Goal: Task Accomplishment & Management: Complete application form

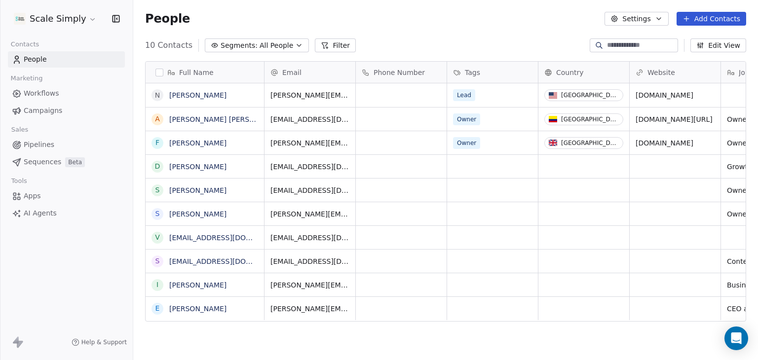
scroll to position [309, 617]
click at [722, 18] on button "Add Contacts" at bounding box center [712, 19] width 70 height 14
click at [716, 38] on span "Create new contact" at bounding box center [717, 40] width 68 height 10
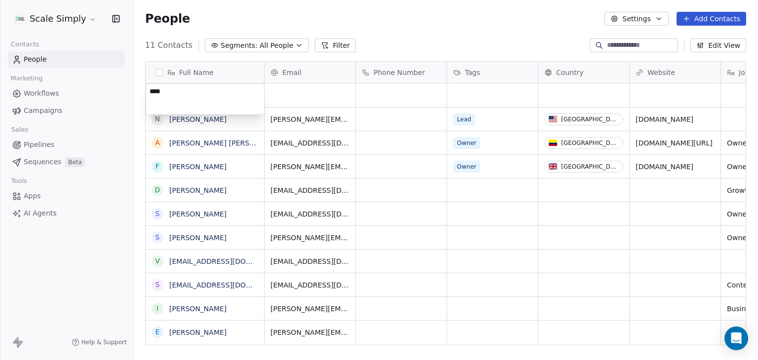
type textarea "*****"
click at [288, 98] on html "Scale Simply Contacts People Marketing Workflows Campaigns Sales Pipelines Sequ…" at bounding box center [379, 180] width 758 height 360
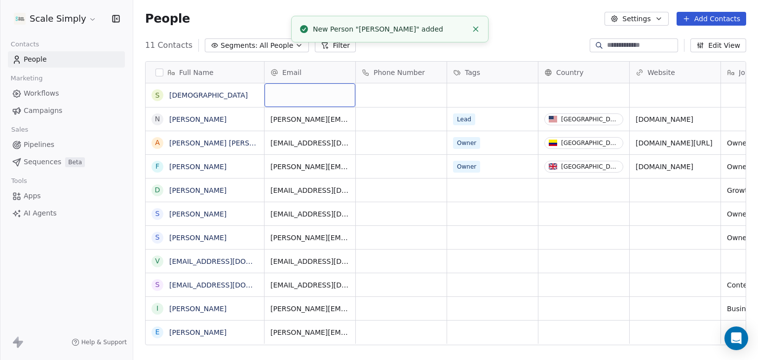
click at [310, 97] on div "grid" at bounding box center [310, 95] width 91 height 24
click at [301, 95] on div "grid" at bounding box center [310, 95] width 91 height 24
click at [281, 93] on div "grid" at bounding box center [310, 95] width 91 height 24
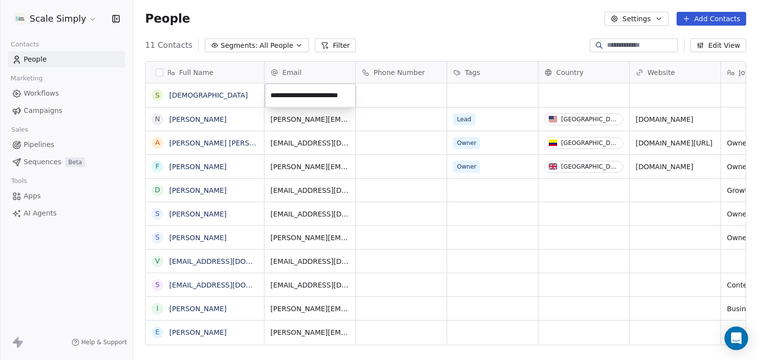
type input "**********"
click at [392, 99] on html "Scale Simply Contacts People Marketing Workflows Campaigns Sales Pipelines Sequ…" at bounding box center [379, 180] width 758 height 360
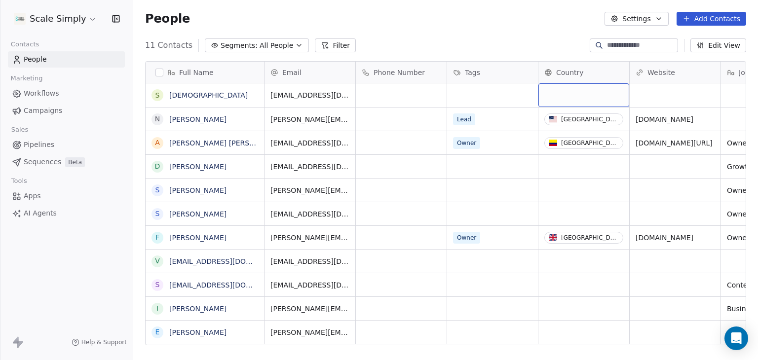
click at [574, 95] on div "grid" at bounding box center [584, 95] width 91 height 24
click at [573, 94] on div "grid" at bounding box center [584, 95] width 91 height 24
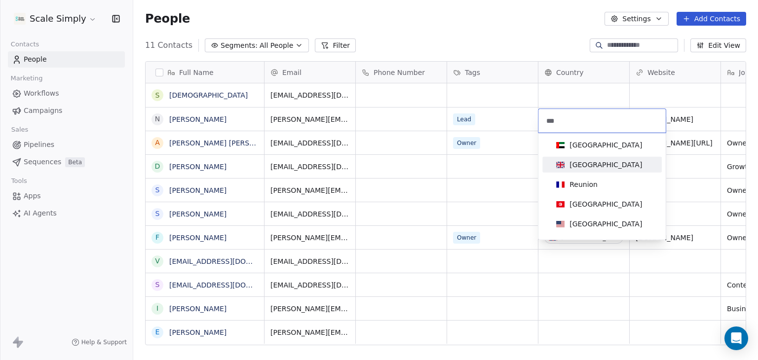
type input "***"
click at [592, 164] on div "[GEOGRAPHIC_DATA]" at bounding box center [606, 165] width 73 height 10
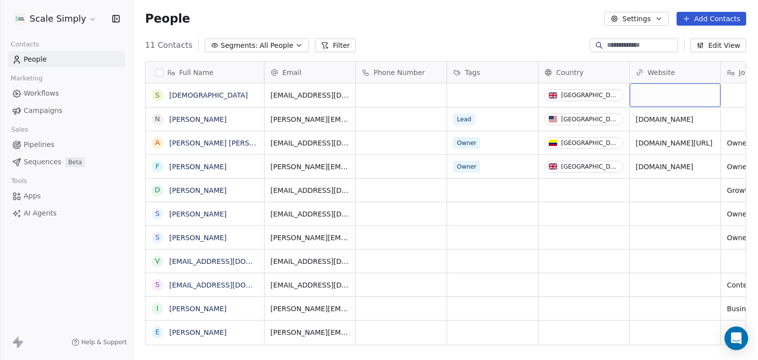
click at [656, 97] on div "grid" at bounding box center [675, 95] width 91 height 24
type input "**********"
click at [500, 36] on html "Scale Simply Contacts People Marketing Workflows Campaigns Sales Pipelines Sequ…" at bounding box center [379, 180] width 758 height 360
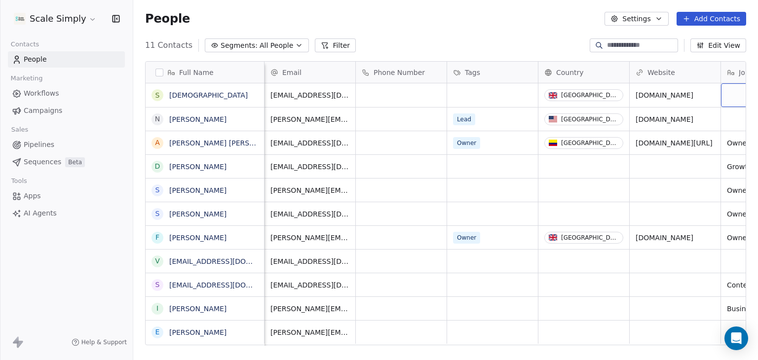
scroll to position [0, 74]
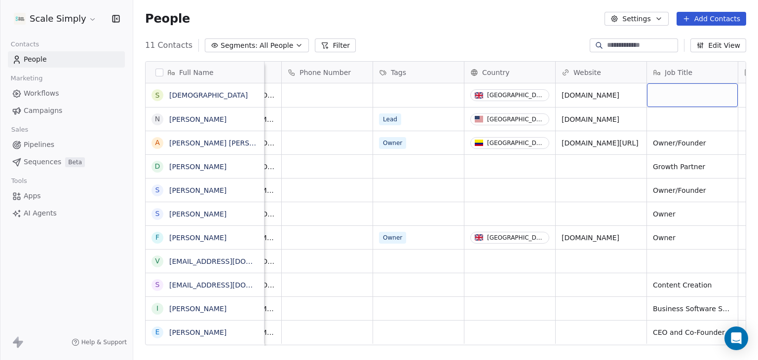
click at [668, 100] on div "grid" at bounding box center [692, 95] width 91 height 24
click at [675, 99] on div "grid" at bounding box center [692, 95] width 91 height 24
click at [679, 97] on div "grid" at bounding box center [692, 95] width 91 height 24
click at [683, 70] on span "Job Title" at bounding box center [679, 73] width 28 height 10
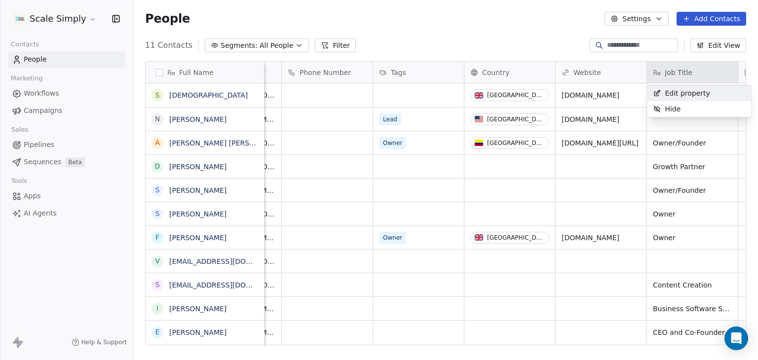
click at [680, 70] on html "Scale Simply Contacts People Marketing Workflows Campaigns Sales Pipelines Sequ…" at bounding box center [379, 180] width 758 height 360
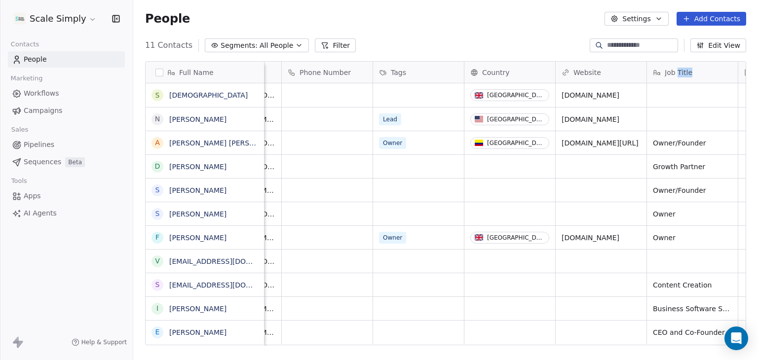
click at [680, 69] on span "Job Title" at bounding box center [679, 73] width 28 height 10
click at [690, 128] on html "Scale Simply Contacts People Marketing Workflows Campaigns Sales Pipelines Sequ…" at bounding box center [379, 180] width 758 height 360
click at [685, 96] on div "grid" at bounding box center [692, 95] width 91 height 24
click at [681, 95] on div "grid" at bounding box center [692, 95] width 91 height 24
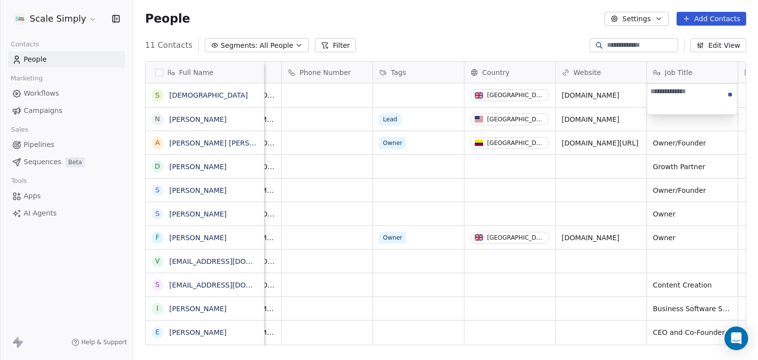
click at [681, 95] on textarea at bounding box center [692, 99] width 90 height 31
drag, startPoint x: 671, startPoint y: 90, endPoint x: 618, endPoint y: 87, distance: 53.9
click at [618, 87] on html "Scale Simply Contacts People Marketing Workflows Campaigns Sales Pipelines Sequ…" at bounding box center [379, 180] width 758 height 360
click at [672, 90] on textarea "**********" at bounding box center [692, 99] width 90 height 31
drag, startPoint x: 673, startPoint y: 90, endPoint x: 647, endPoint y: 90, distance: 25.7
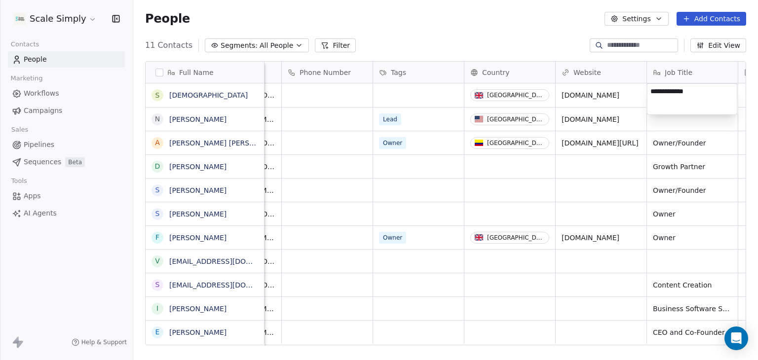
click at [647, 90] on textarea "**********" at bounding box center [692, 99] width 90 height 31
type textarea "**********"
click at [77, 303] on html "Scale Simply Contacts People Marketing Workflows Campaigns Sales Pipelines Sequ…" at bounding box center [379, 180] width 758 height 360
click at [50, 145] on span "Pipelines" at bounding box center [39, 145] width 31 height 10
click at [34, 145] on span "Pipelines" at bounding box center [39, 145] width 31 height 10
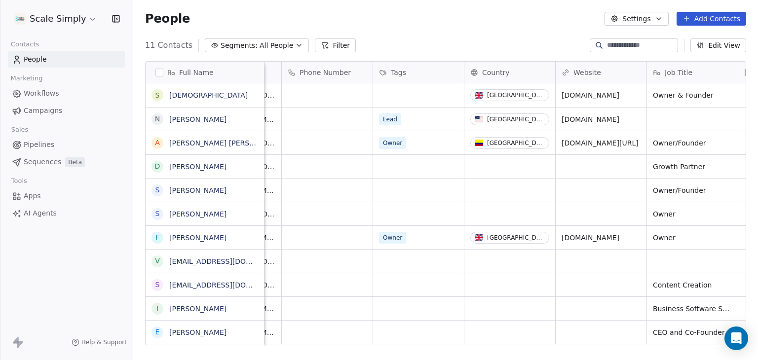
click at [42, 145] on span "Pipelines" at bounding box center [39, 145] width 31 height 10
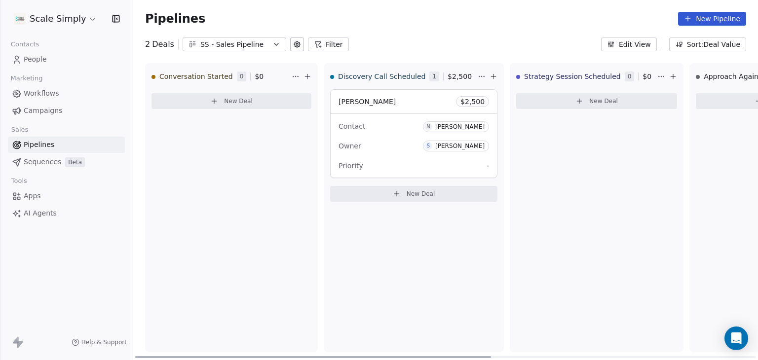
click at [231, 104] on span "New Deal" at bounding box center [238, 101] width 29 height 8
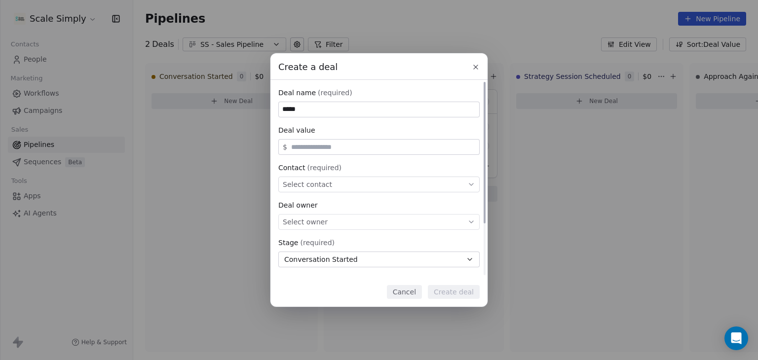
type input "*****"
click at [317, 188] on span "Select contact" at bounding box center [307, 185] width 49 height 10
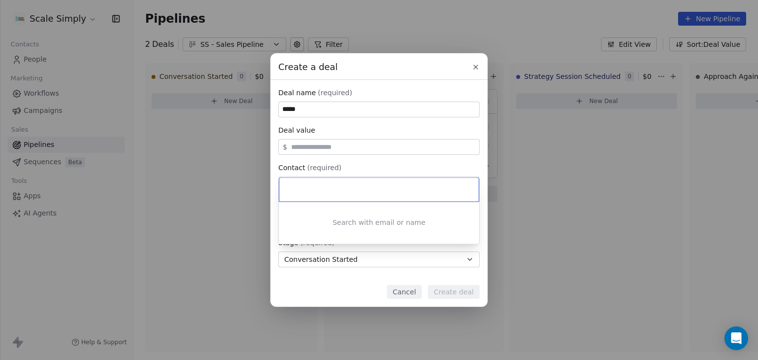
click at [417, 293] on div "Create a deal Deal name (required) ***** Deal value $ Contact (required) Select…" at bounding box center [379, 180] width 758 height 254
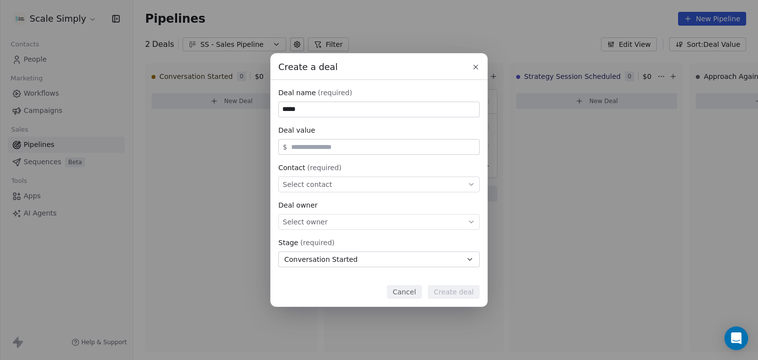
click at [413, 292] on button "Cancel" at bounding box center [404, 292] width 35 height 14
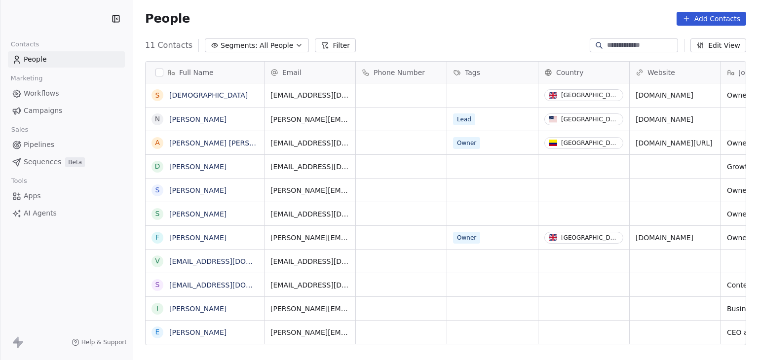
scroll to position [309, 617]
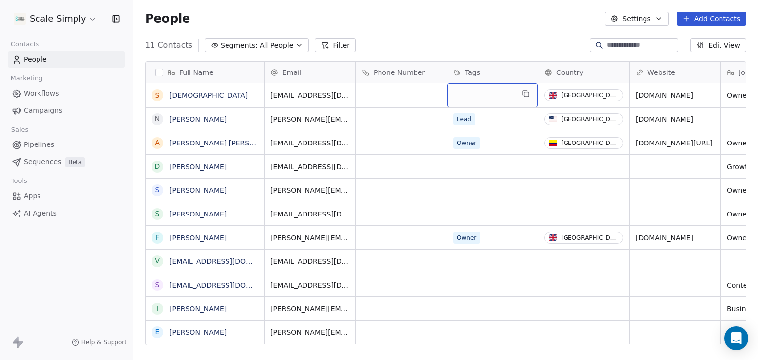
click at [474, 96] on div "grid" at bounding box center [492, 95] width 91 height 24
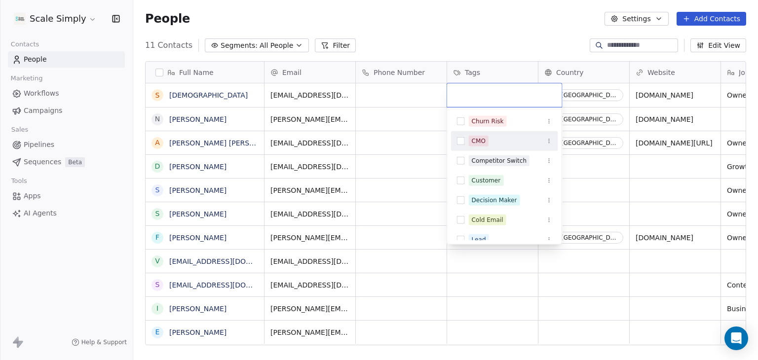
click at [499, 139] on div "CMO" at bounding box center [510, 141] width 83 height 11
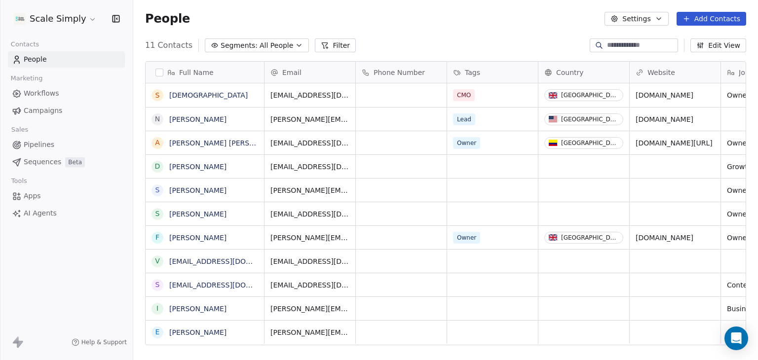
click at [513, 41] on html "Scale Simply Contacts People Marketing Workflows Campaigns Sales Pipelines Sequ…" at bounding box center [379, 180] width 758 height 360
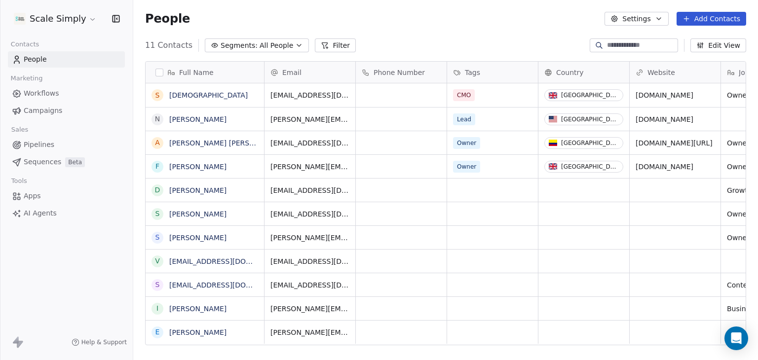
scroll to position [0, 74]
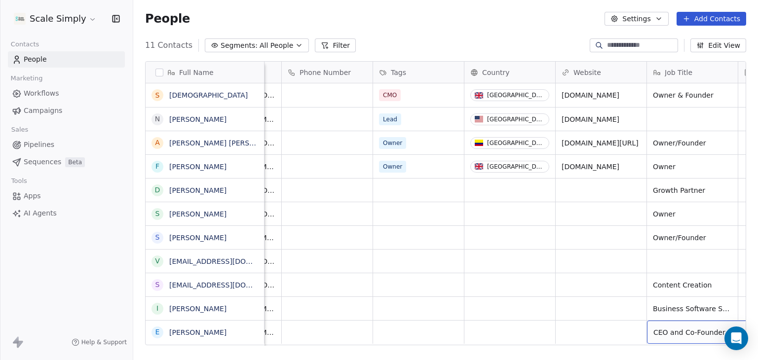
click at [729, 352] on div "Full Name S Sunit N Nevin A Ana Maria Concha F Freddie Sheridan D Diego Rivera …" at bounding box center [445, 211] width 625 height 317
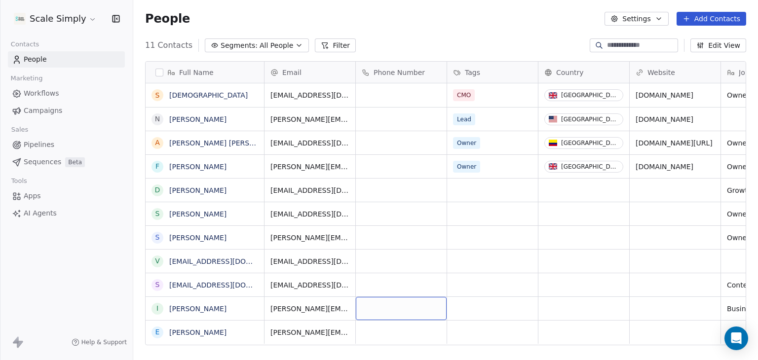
click at [43, 146] on span "Pipelines" at bounding box center [39, 145] width 31 height 10
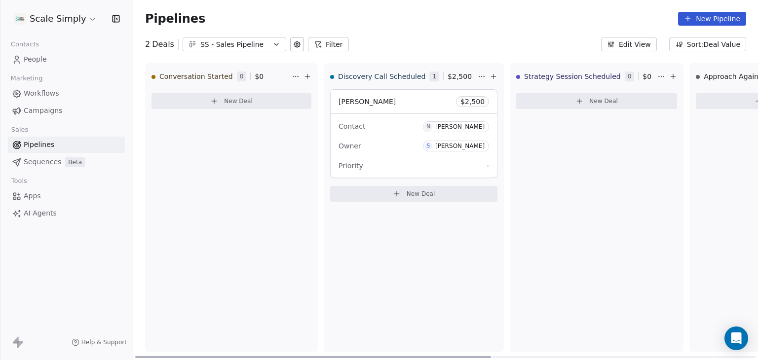
click at [244, 100] on span "New Deal" at bounding box center [238, 101] width 29 height 8
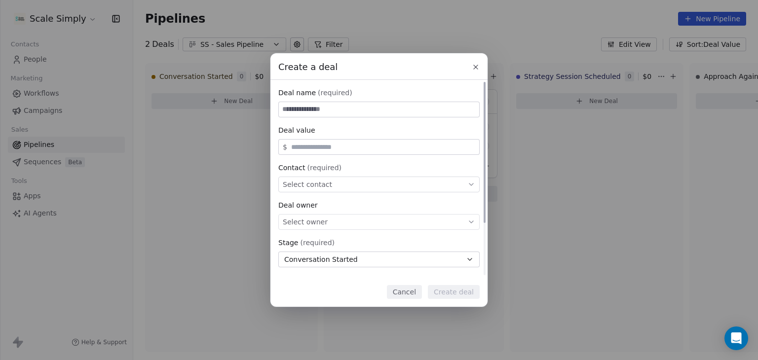
click at [302, 112] on input at bounding box center [379, 109] width 200 height 15
type input "*****"
click at [299, 184] on span "Select contact" at bounding box center [307, 185] width 49 height 10
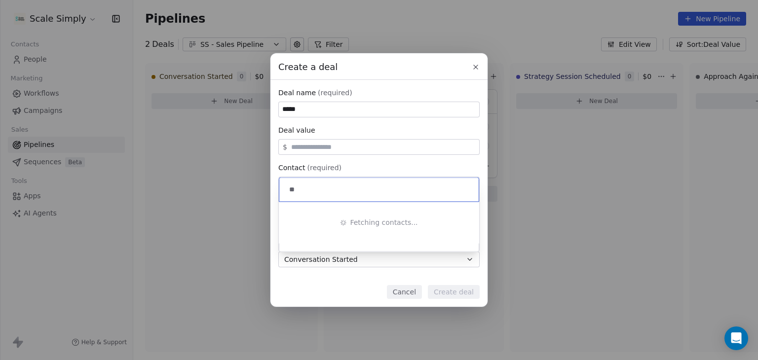
type input "*"
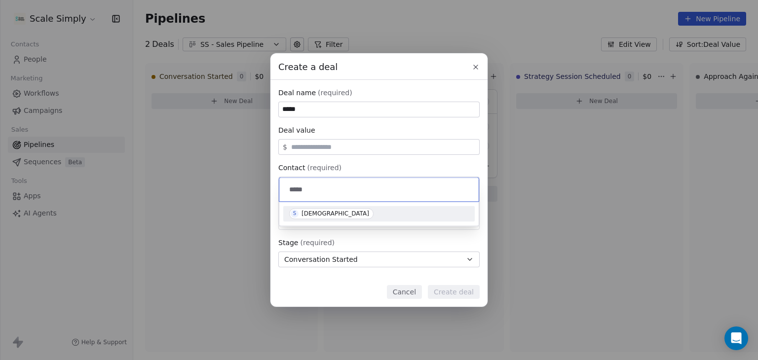
type input "*****"
click at [308, 211] on div "[DEMOGRAPHIC_DATA]" at bounding box center [336, 213] width 68 height 7
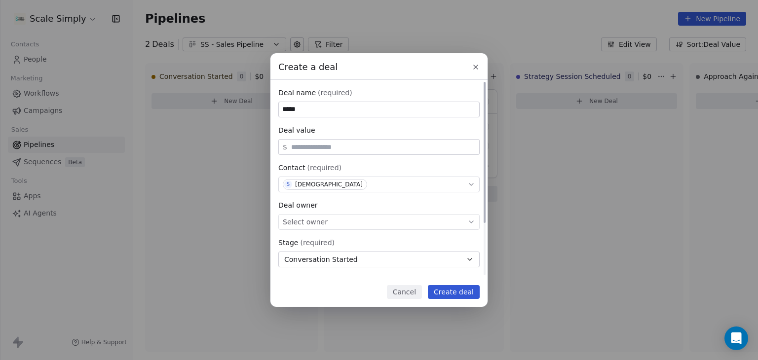
click at [330, 224] on div "Select owner" at bounding box center [378, 222] width 201 height 16
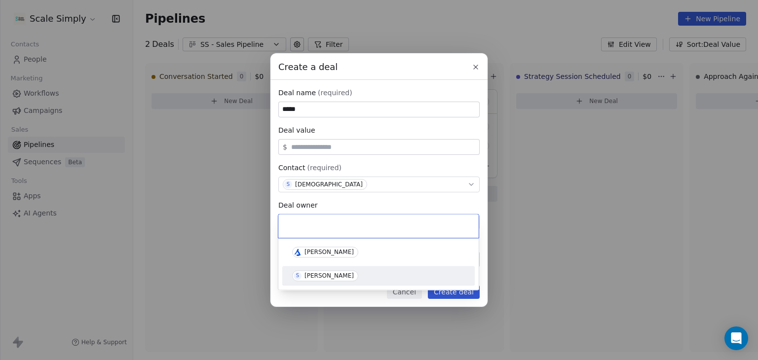
click at [323, 279] on div "[PERSON_NAME]" at bounding box center [329, 276] width 49 height 7
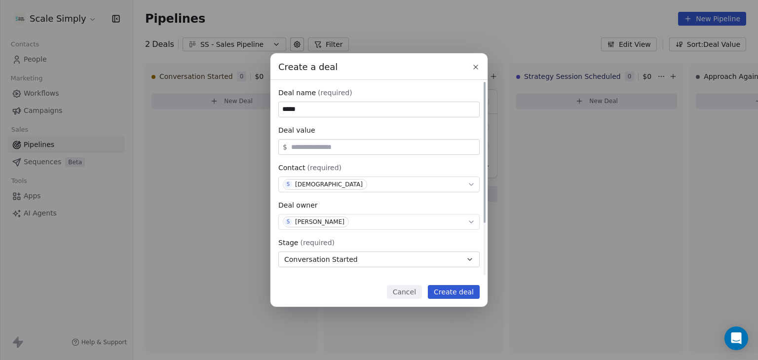
click at [328, 260] on span "Conversation Started" at bounding box center [321, 260] width 74 height 10
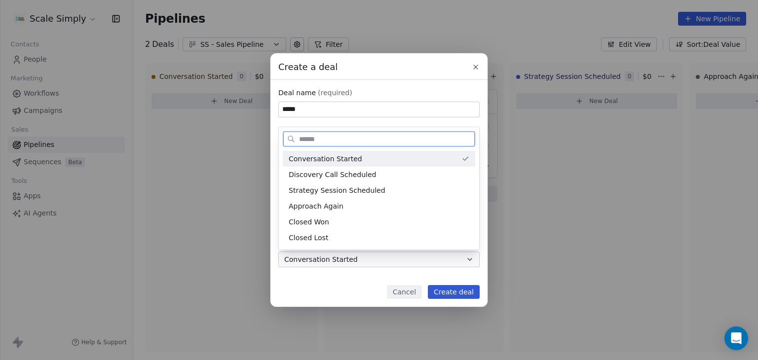
click at [312, 160] on span "Conversation Started" at bounding box center [326, 159] width 74 height 10
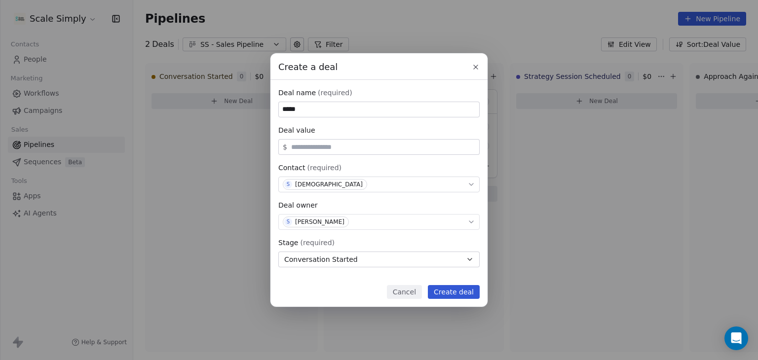
click at [459, 293] on button "Create deal" at bounding box center [454, 292] width 52 height 14
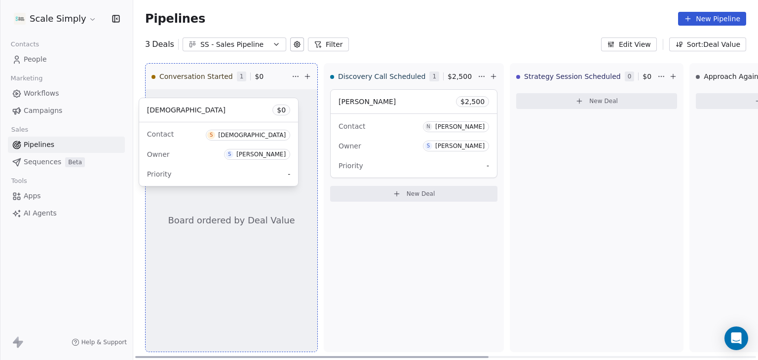
drag, startPoint x: 200, startPoint y: 94, endPoint x: 194, endPoint y: 104, distance: 11.8
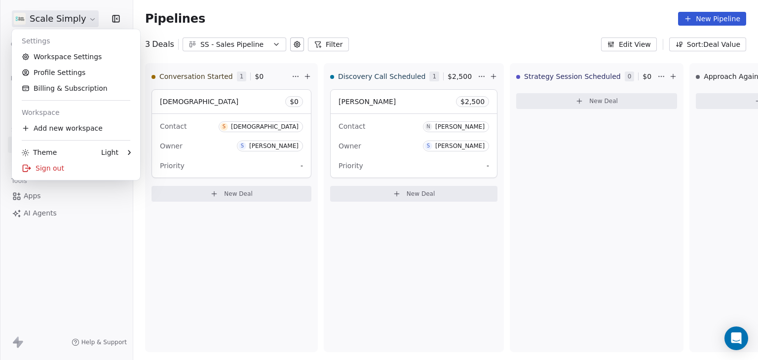
click at [22, 17] on html "Scale Simply Contacts People Marketing Workflows Campaigns Sales Pipelines Sequ…" at bounding box center [379, 180] width 758 height 360
click at [81, 249] on html "Scale Simply Contacts People Marketing Workflows Campaigns Sales Pipelines Sequ…" at bounding box center [379, 180] width 758 height 360
click at [62, 18] on html "Scale Simply Contacts People Marketing Workflows Campaigns Sales Pipelines Sequ…" at bounding box center [379, 180] width 758 height 360
click at [84, 229] on html "Scale Simply Contacts People Marketing Workflows Campaigns Sales Pipelines Sequ…" at bounding box center [379, 180] width 758 height 360
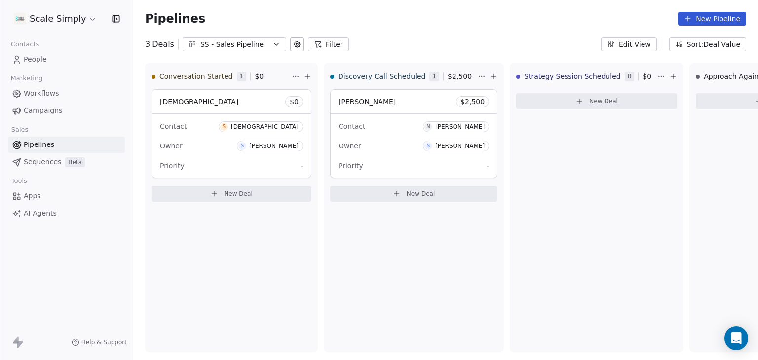
click at [117, 19] on icon "button" at bounding box center [117, 18] width 1 height 1
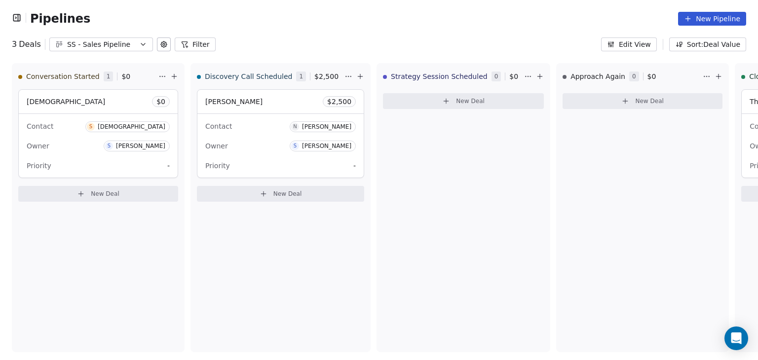
click at [15, 16] on icon "button" at bounding box center [17, 18] width 10 height 10
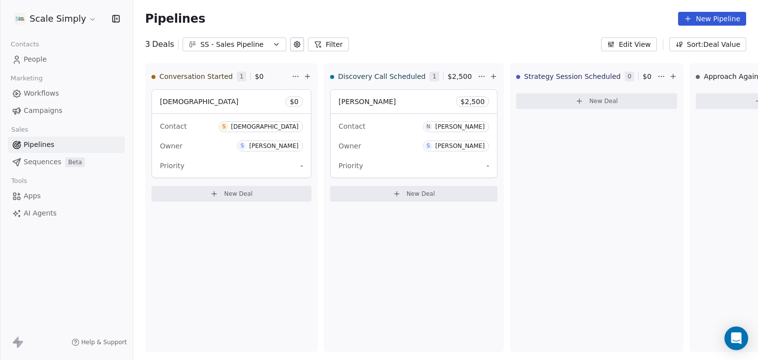
click at [31, 19] on html "Scale Simply Contacts People Marketing Workflows Campaigns Sales Pipelines Sequ…" at bounding box center [379, 180] width 758 height 360
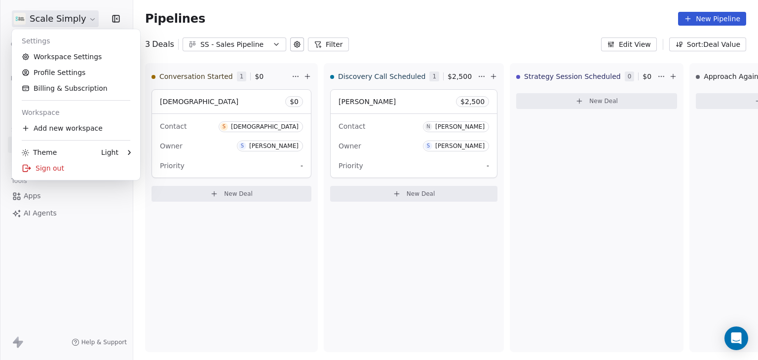
click at [182, 237] on html "Scale Simply Contacts People Marketing Workflows Campaigns Sales Pipelines Sequ…" at bounding box center [379, 180] width 758 height 360
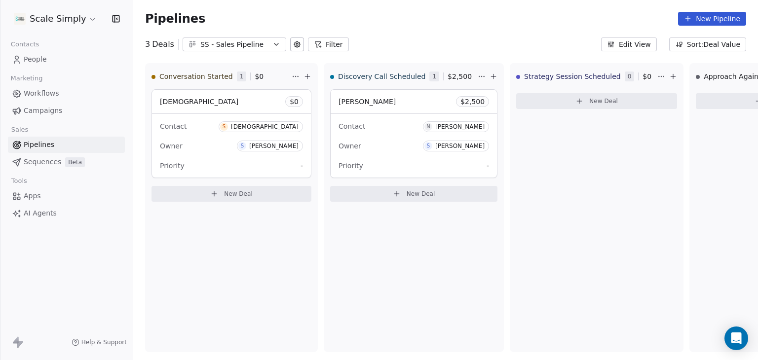
click at [52, 91] on span "Workflows" at bounding box center [42, 93] width 36 height 10
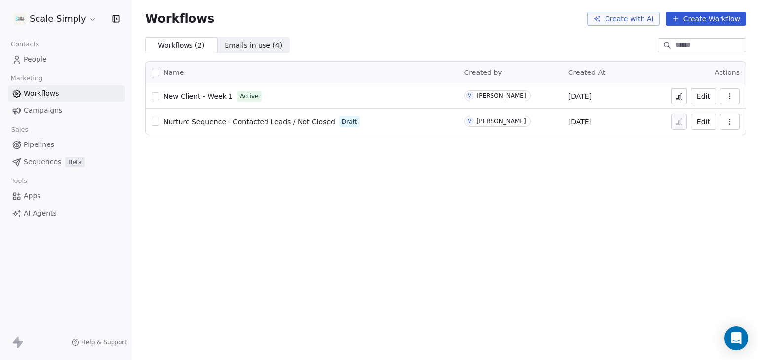
click at [51, 110] on span "Campaigns" at bounding box center [43, 111] width 39 height 10
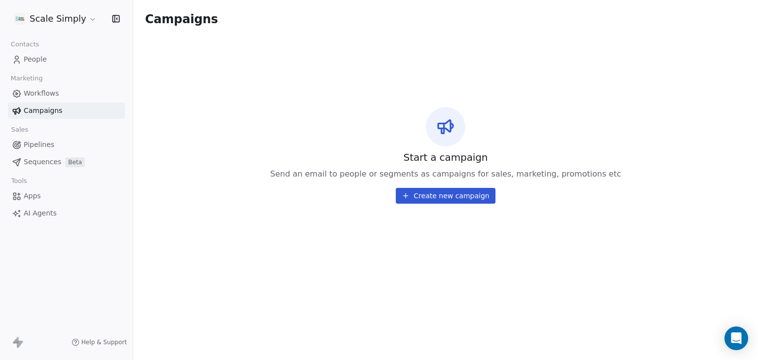
click at [42, 141] on span "Pipelines" at bounding box center [39, 145] width 31 height 10
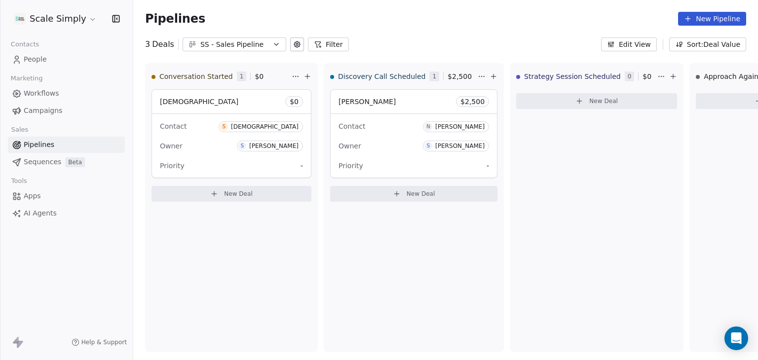
click at [35, 57] on span "People" at bounding box center [35, 59] width 23 height 10
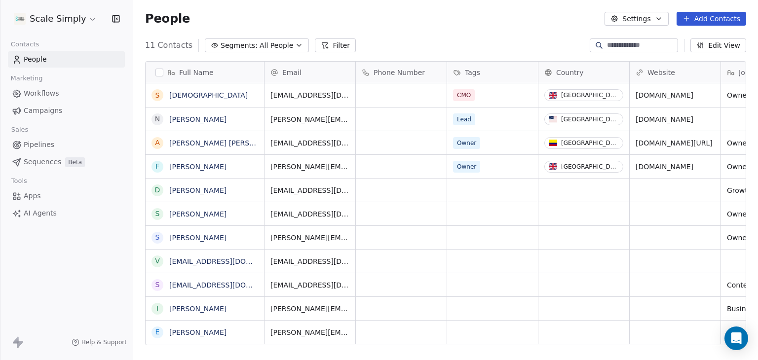
scroll to position [309, 617]
click at [42, 145] on span "Pipelines" at bounding box center [39, 145] width 31 height 10
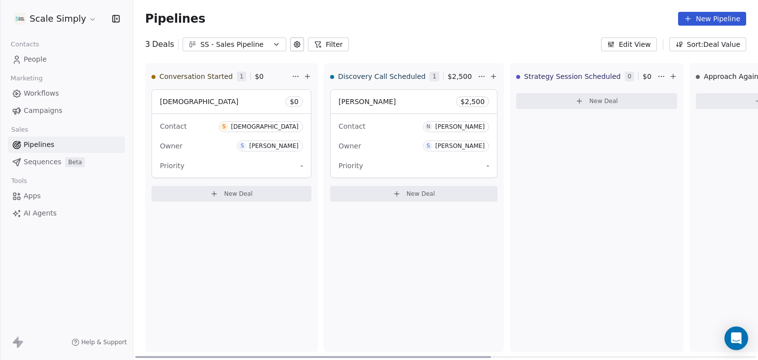
click at [254, 194] on button "New Deal" at bounding box center [232, 194] width 160 height 16
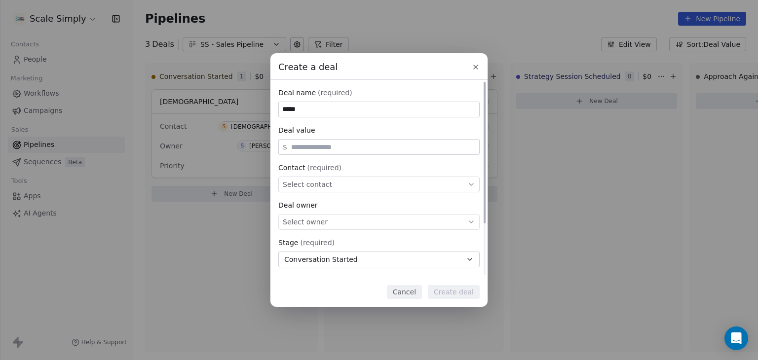
type input "*****"
click at [314, 182] on span "Select contact" at bounding box center [307, 185] width 49 height 10
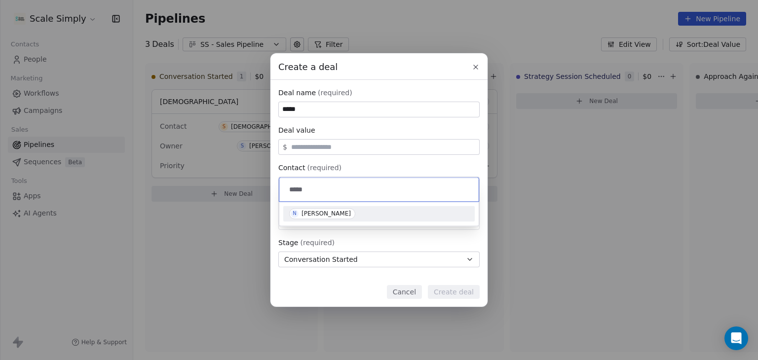
type input "*****"
click at [314, 213] on div "[PERSON_NAME]" at bounding box center [326, 213] width 49 height 7
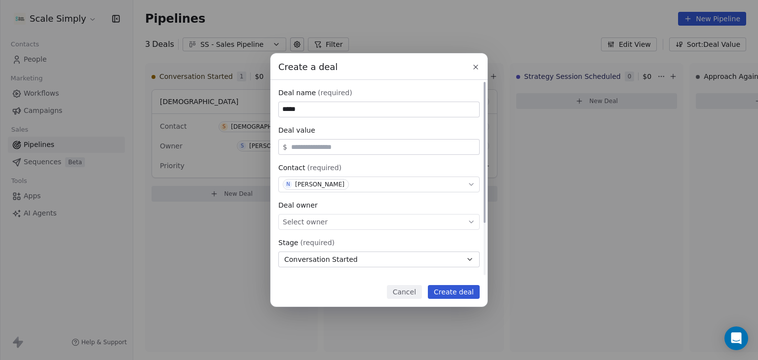
click at [319, 226] on span "Select owner" at bounding box center [305, 222] width 45 height 10
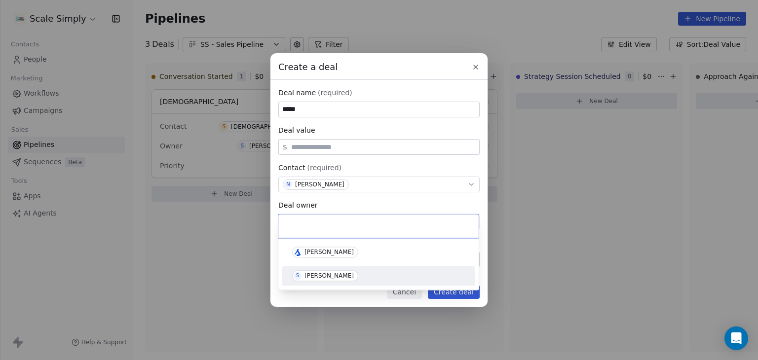
click at [326, 272] on span "S [PERSON_NAME]" at bounding box center [325, 276] width 66 height 11
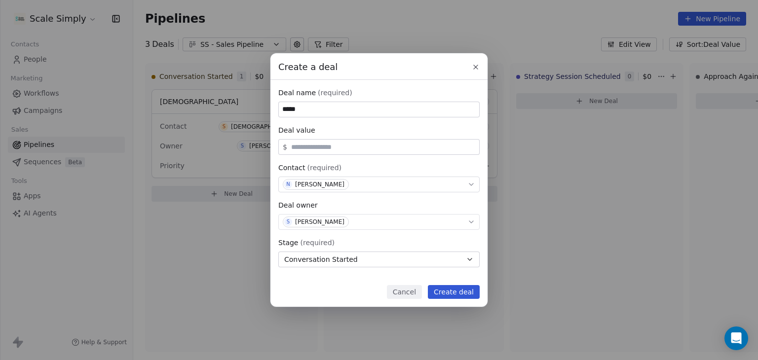
click at [459, 293] on button "Create deal" at bounding box center [454, 292] width 52 height 14
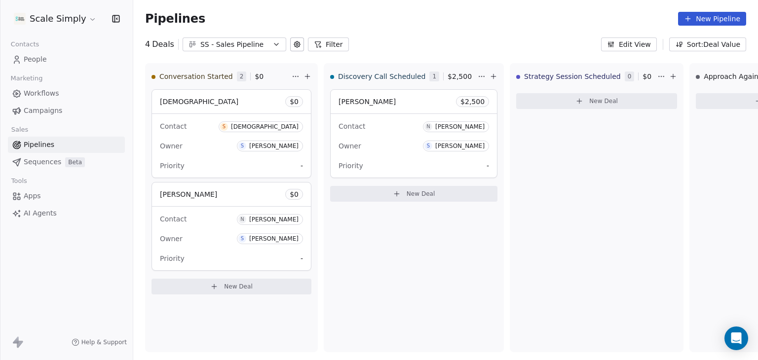
click at [57, 61] on link "People" at bounding box center [66, 59] width 117 height 16
click at [21, 57] on icon at bounding box center [17, 60] width 10 height 10
click at [31, 60] on span "People" at bounding box center [35, 59] width 23 height 10
click at [27, 57] on span "People" at bounding box center [35, 59] width 23 height 10
click at [32, 59] on span "People" at bounding box center [35, 59] width 23 height 10
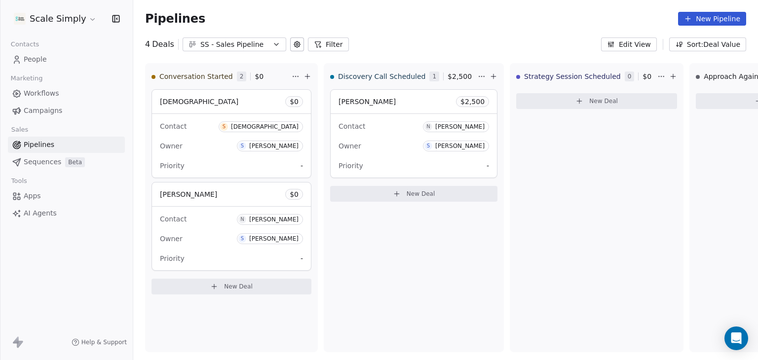
click at [25, 58] on span "People" at bounding box center [35, 59] width 23 height 10
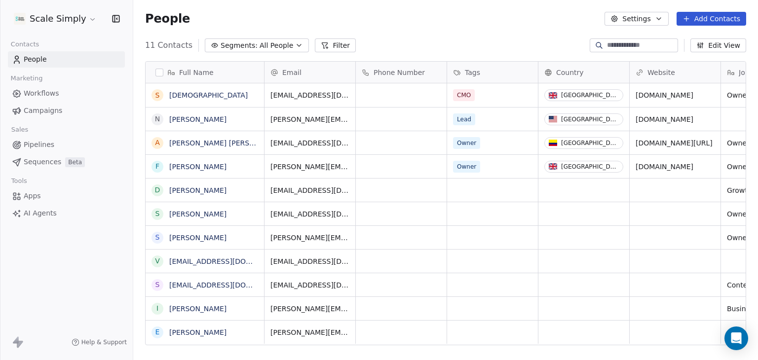
scroll to position [309, 617]
click at [722, 15] on button "Add Contacts" at bounding box center [712, 19] width 70 height 14
click at [725, 40] on span "Create new contact" at bounding box center [717, 40] width 68 height 10
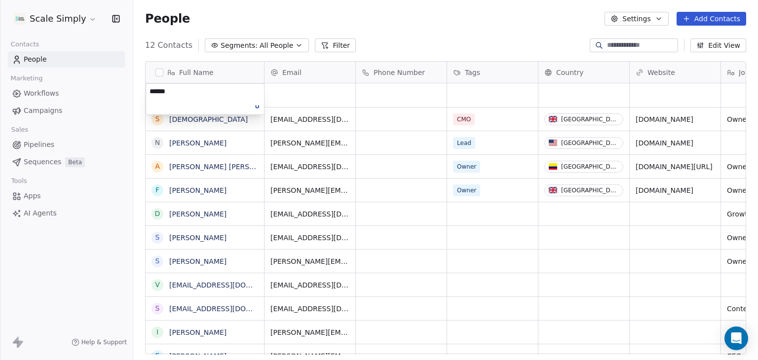
type textarea "*******"
click at [316, 93] on html "Scale Simply Contacts People Marketing Workflows Campaigns Sales Pipelines Sequ…" at bounding box center [379, 180] width 758 height 360
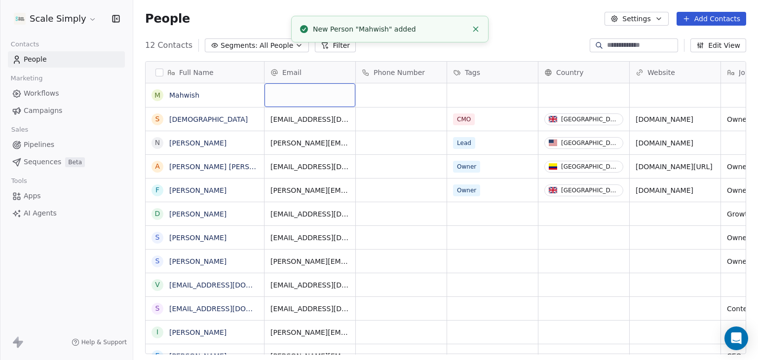
click at [310, 95] on div "grid" at bounding box center [310, 95] width 91 height 24
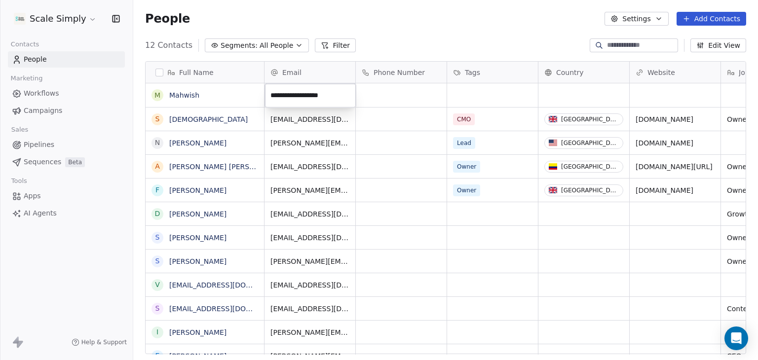
type input "**********"
click at [494, 101] on html "Scale Simply Contacts People Marketing Workflows Campaigns Sales Pipelines Sequ…" at bounding box center [379, 180] width 758 height 360
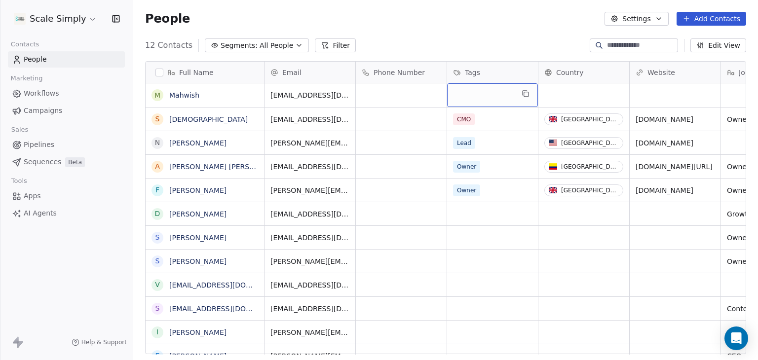
click at [493, 99] on div "grid" at bounding box center [492, 95] width 91 height 24
click at [494, 95] on div "grid" at bounding box center [492, 95] width 91 height 24
click at [522, 94] on icon "grid" at bounding box center [526, 94] width 8 height 8
click at [521, 94] on button "grid" at bounding box center [526, 94] width 12 height 12
click at [479, 92] on div "grid" at bounding box center [492, 95] width 91 height 24
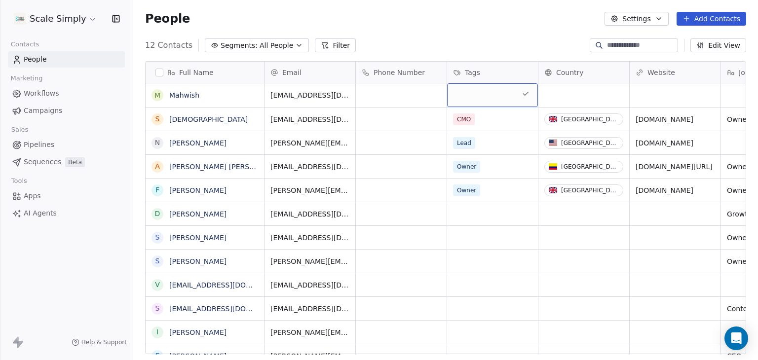
click at [478, 92] on div "grid" at bounding box center [492, 95] width 91 height 24
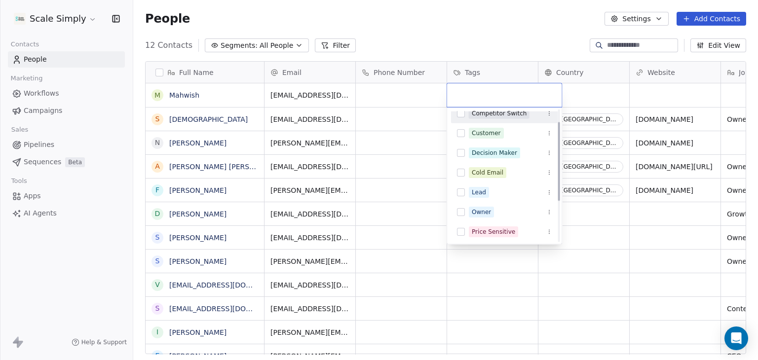
scroll to position [49, 0]
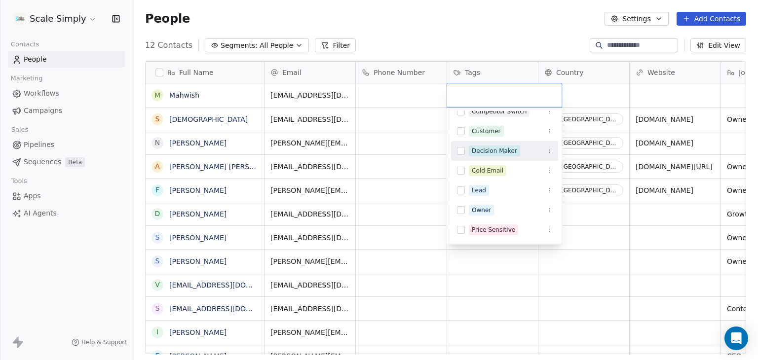
click at [494, 151] on div "Decision Maker" at bounding box center [494, 151] width 45 height 9
click at [575, 97] on html "Scale Simply Contacts People Marketing Workflows Campaigns Sales Pipelines Sequ…" at bounding box center [379, 180] width 758 height 360
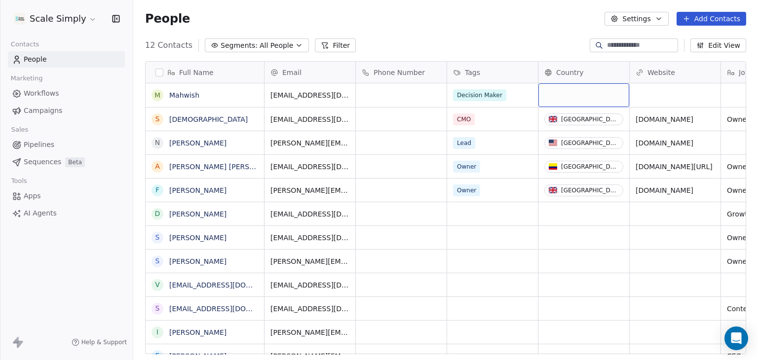
click at [580, 95] on div "grid" at bounding box center [584, 95] width 91 height 24
click at [569, 98] on div "grid" at bounding box center [584, 95] width 91 height 24
click at [565, 98] on div "grid" at bounding box center [584, 95] width 91 height 24
click at [603, 98] on div "grid" at bounding box center [584, 95] width 91 height 24
click at [575, 98] on div "grid" at bounding box center [584, 95] width 91 height 24
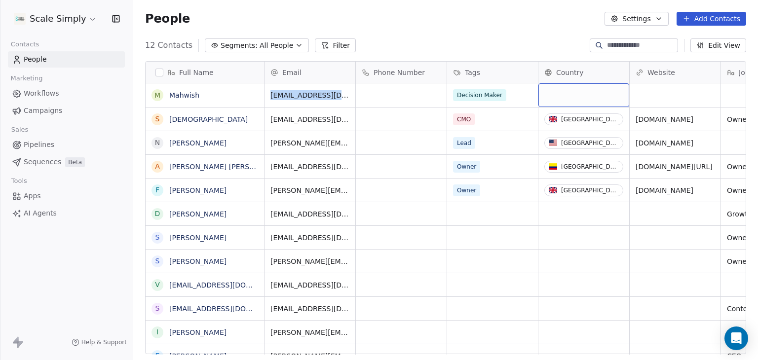
click at [575, 98] on html "Scale Simply Contacts People Marketing Workflows Campaigns Sales Pipelines Sequ…" at bounding box center [379, 180] width 758 height 360
click at [579, 97] on div "grid" at bounding box center [584, 95] width 91 height 24
click at [563, 97] on div "grid" at bounding box center [584, 95] width 91 height 24
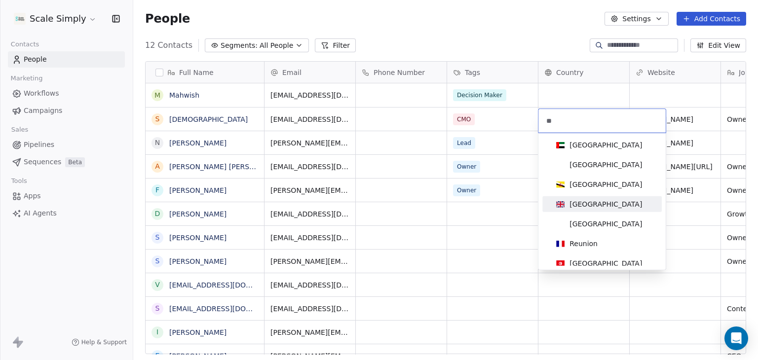
type input "**"
click at [618, 203] on div "[GEOGRAPHIC_DATA]" at bounding box center [606, 204] width 73 height 10
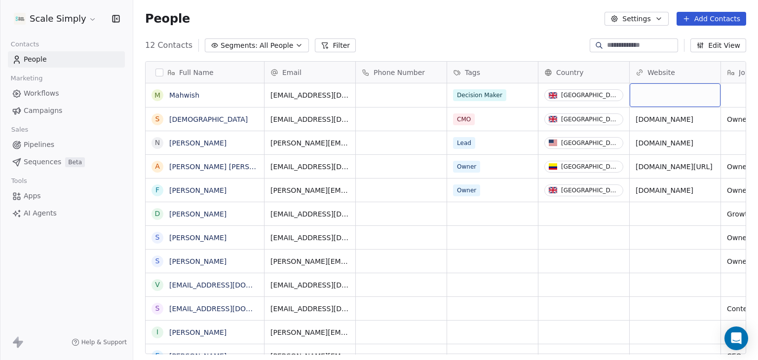
scroll to position [0, 74]
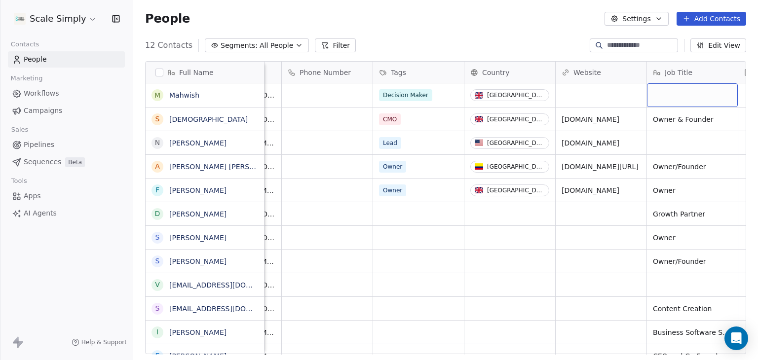
click at [689, 98] on div "grid" at bounding box center [692, 95] width 91 height 24
click at [701, 99] on div "grid" at bounding box center [692, 95] width 91 height 24
click at [710, 101] on div "grid" at bounding box center [692, 95] width 91 height 24
click at [694, 103] on div "grid" at bounding box center [692, 95] width 91 height 24
click at [689, 100] on div "grid" at bounding box center [692, 95] width 91 height 24
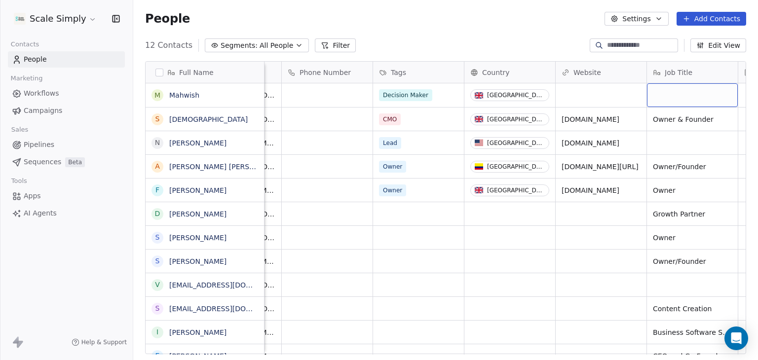
click at [688, 99] on div "grid" at bounding box center [692, 95] width 91 height 24
click at [688, 99] on textarea at bounding box center [692, 99] width 90 height 31
type textarea "**********"
click at [269, 331] on html "Scale Simply Contacts People Marketing Workflows Campaigns Sales Pipelines Sequ…" at bounding box center [379, 180] width 758 height 360
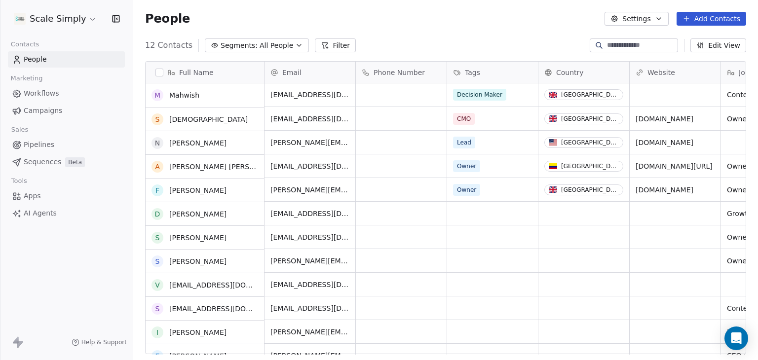
scroll to position [0, 0]
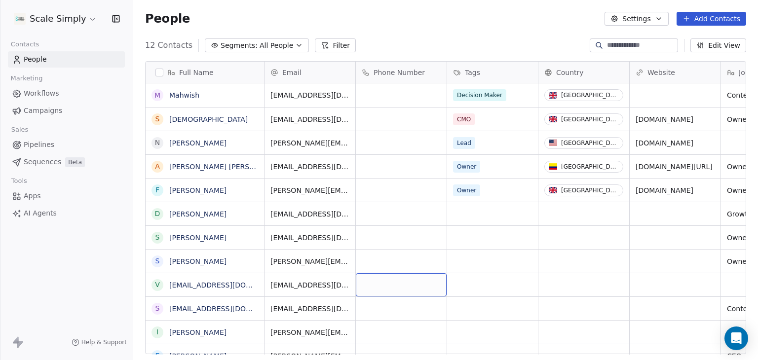
click at [42, 145] on span "Pipelines" at bounding box center [39, 145] width 31 height 10
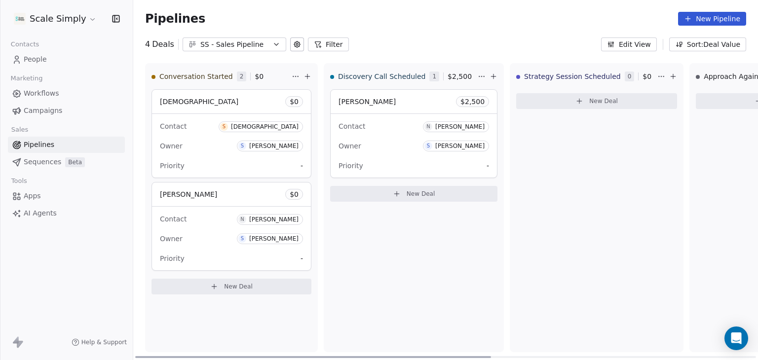
click at [255, 286] on button "New Deal" at bounding box center [232, 287] width 160 height 16
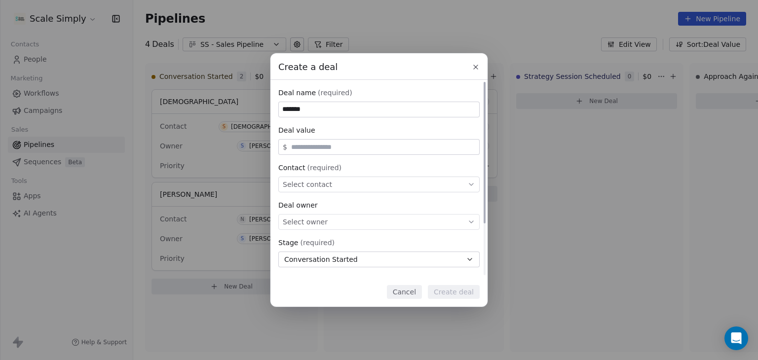
type input "*******"
click at [315, 184] on span "Select contact" at bounding box center [307, 185] width 49 height 10
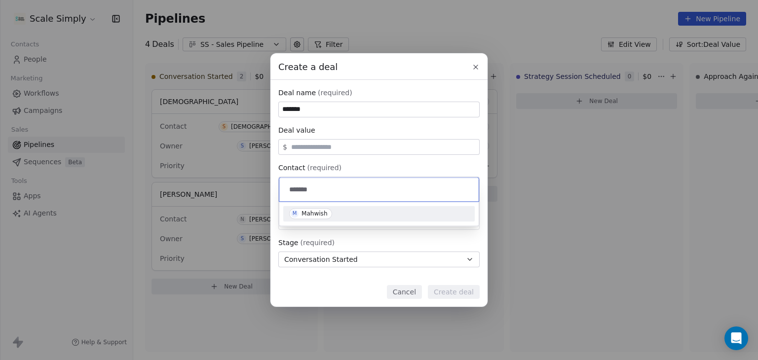
type input "*******"
click at [312, 214] on div "Mahwish" at bounding box center [315, 213] width 26 height 7
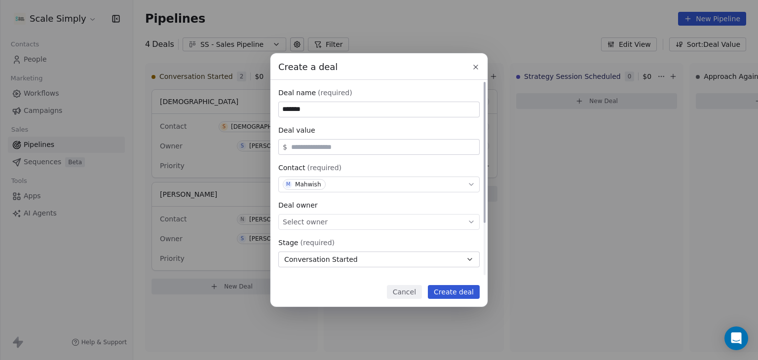
click at [328, 225] on div "Select owner" at bounding box center [378, 222] width 201 height 16
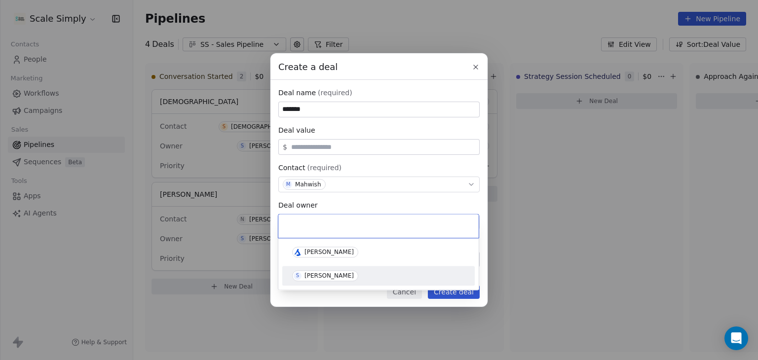
click at [332, 276] on span "S [PERSON_NAME]" at bounding box center [325, 276] width 66 height 11
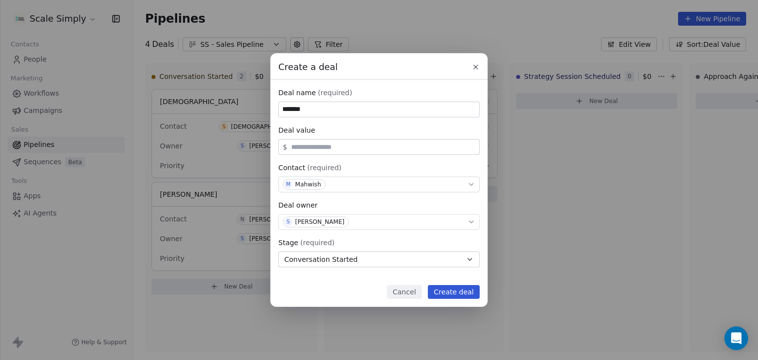
click at [444, 297] on button "Create deal" at bounding box center [454, 292] width 52 height 14
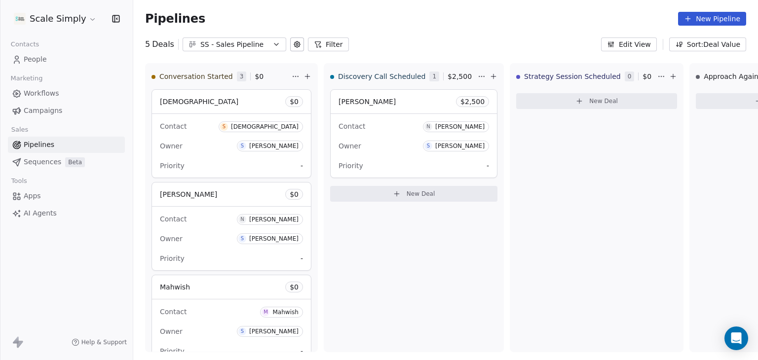
click at [41, 60] on span "People" at bounding box center [35, 59] width 23 height 10
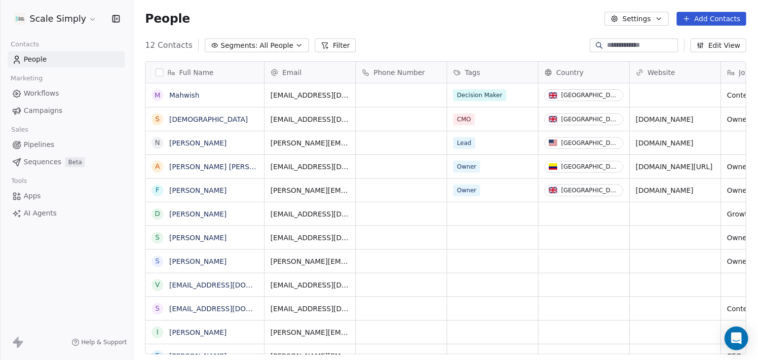
scroll to position [309, 617]
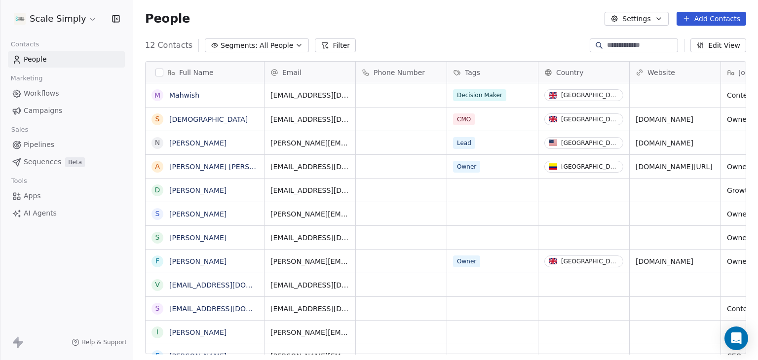
click at [710, 14] on button "Add Contacts" at bounding box center [712, 19] width 70 height 14
click at [709, 40] on span "Create new contact" at bounding box center [717, 40] width 68 height 10
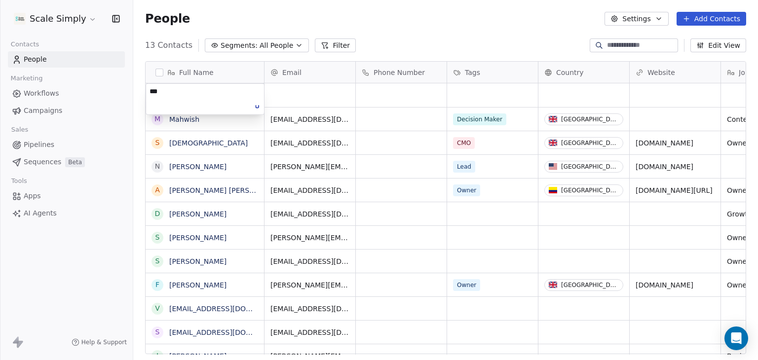
type textarea "****"
click at [277, 94] on html "Scale Simply Contacts People Marketing Workflows Campaigns Sales Pipelines Sequ…" at bounding box center [379, 180] width 758 height 360
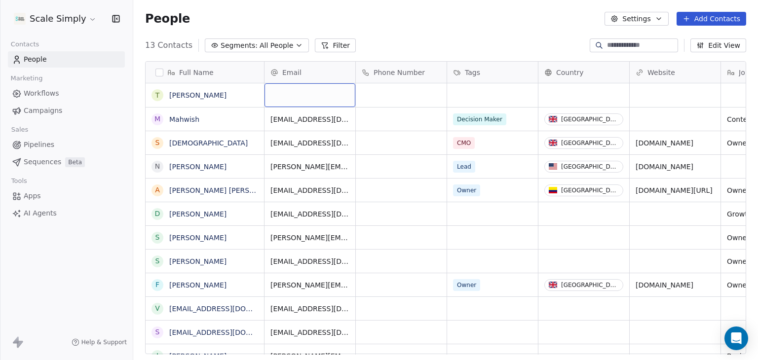
click at [284, 94] on div "grid" at bounding box center [310, 95] width 91 height 24
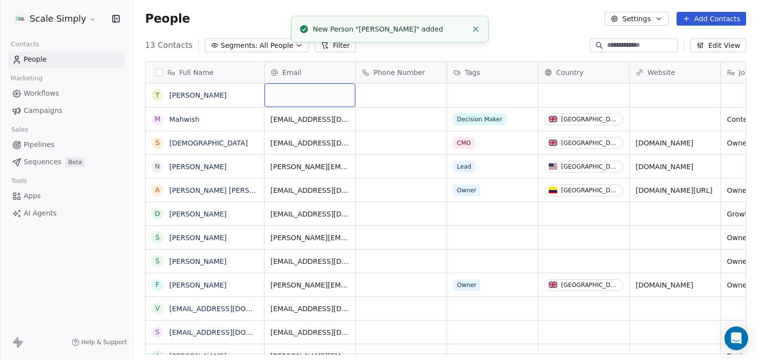
click at [285, 99] on div "grid" at bounding box center [310, 95] width 91 height 24
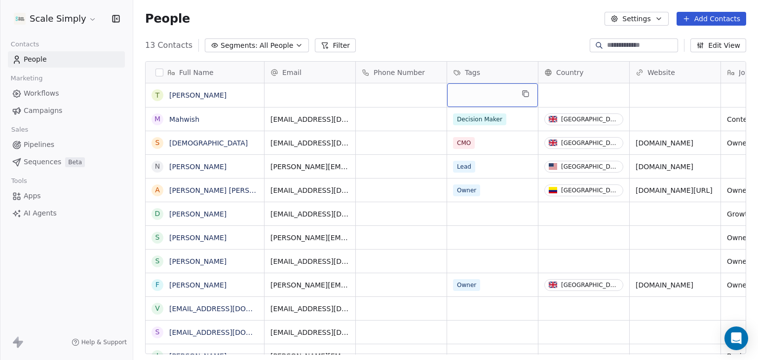
click at [497, 97] on div "grid" at bounding box center [492, 95] width 91 height 24
click at [491, 97] on div "grid" at bounding box center [492, 95] width 91 height 24
click at [490, 97] on div "grid" at bounding box center [492, 95] width 91 height 24
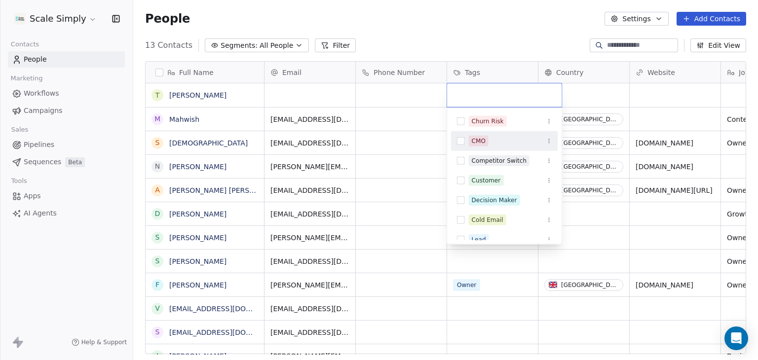
click at [498, 140] on div "CMO" at bounding box center [510, 141] width 83 height 11
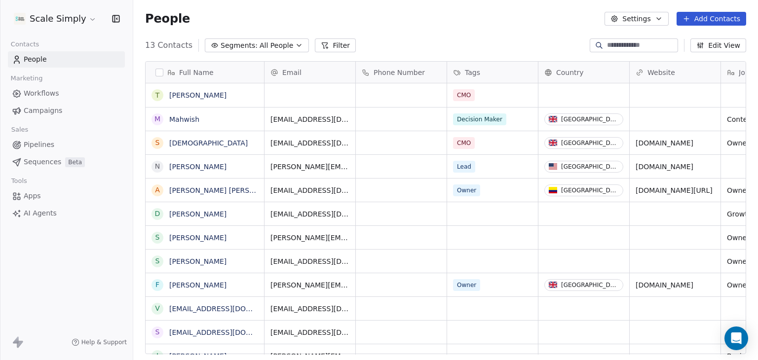
click at [586, 95] on html "Scale Simply Contacts People Marketing Workflows Campaigns Sales Pipelines Sequ…" at bounding box center [379, 180] width 758 height 360
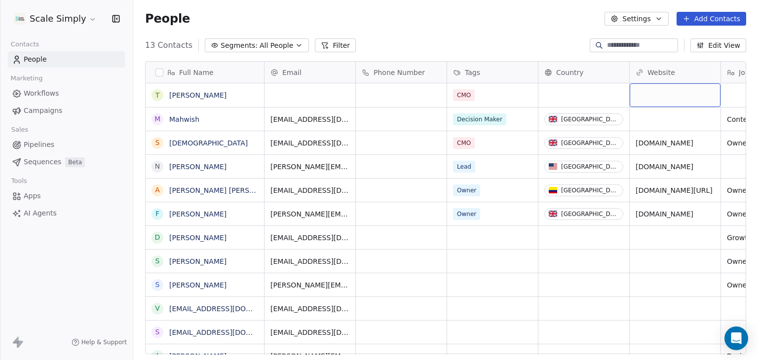
click at [648, 95] on div "grid" at bounding box center [675, 95] width 91 height 24
type input "**********"
click at [726, 98] on html "Scale Simply Contacts People Marketing Workflows Campaigns Sales Pipelines Sequ…" at bounding box center [379, 180] width 758 height 360
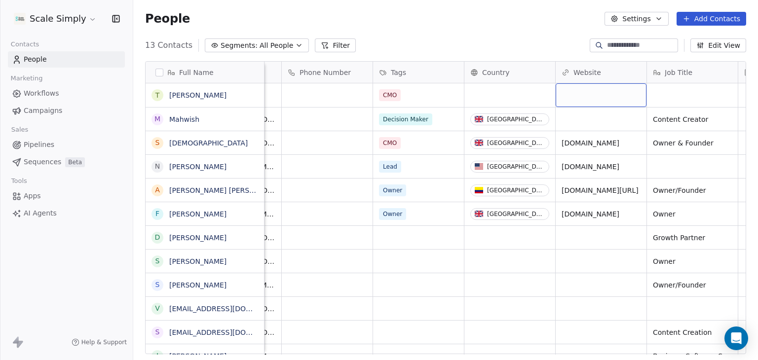
click at [595, 95] on div "grid" at bounding box center [601, 95] width 91 height 24
type input "**********"
click at [583, 123] on html "Scale Simply Contacts People Marketing Workflows Campaigns Sales Pipelines Sequ…" at bounding box center [379, 180] width 758 height 360
click at [591, 95] on div "grid" at bounding box center [601, 95] width 91 height 24
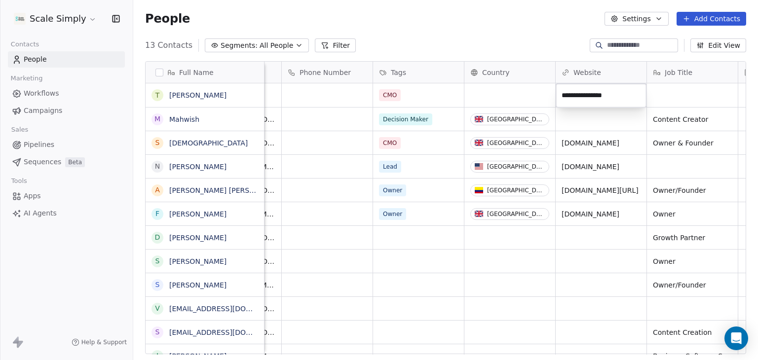
type input "**********"
click at [689, 97] on html "Scale Simply Contacts People Marketing Workflows Campaigns Sales Pipelines Sequ…" at bounding box center [379, 180] width 758 height 360
click at [688, 94] on div "grid" at bounding box center [692, 95] width 91 height 24
click at [688, 93] on div "grid" at bounding box center [692, 95] width 91 height 24
type textarea "*******"
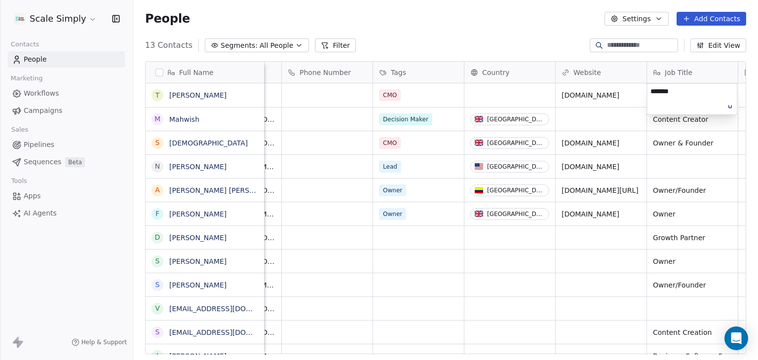
click at [481, 275] on html "Scale Simply Contacts People Marketing Workflows Campaigns Sales Pipelines Sequ…" at bounding box center [379, 180] width 758 height 360
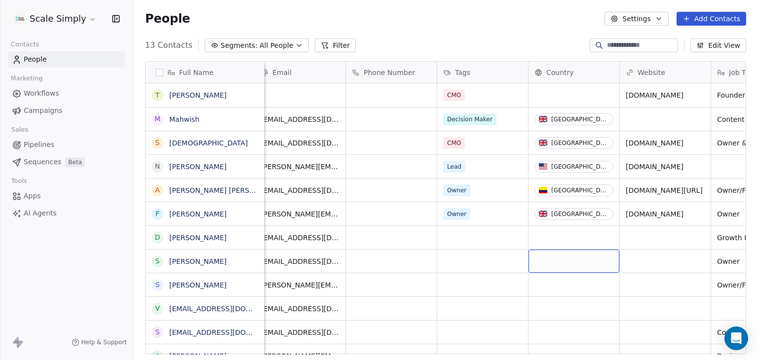
scroll to position [0, 0]
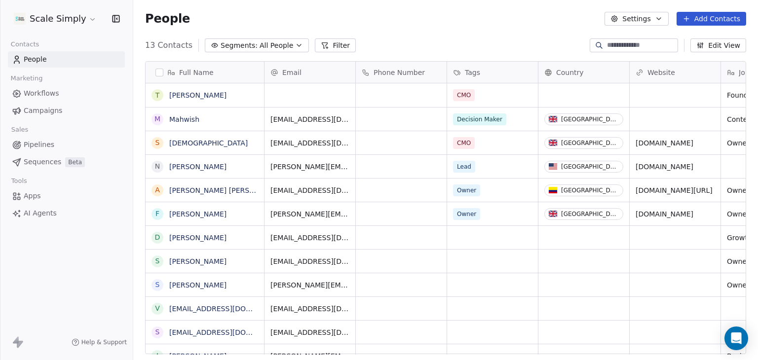
click at [724, 16] on button "Add Contacts" at bounding box center [712, 19] width 70 height 14
click at [724, 40] on span "Create new contact" at bounding box center [717, 40] width 68 height 10
click at [294, 95] on html "Scale Simply Contacts People Marketing Workflows Campaigns Sales Pipelines Sequ…" at bounding box center [379, 180] width 758 height 360
click at [47, 147] on span "Pipelines" at bounding box center [39, 145] width 31 height 10
click at [39, 145] on span "Pipelines" at bounding box center [39, 145] width 31 height 10
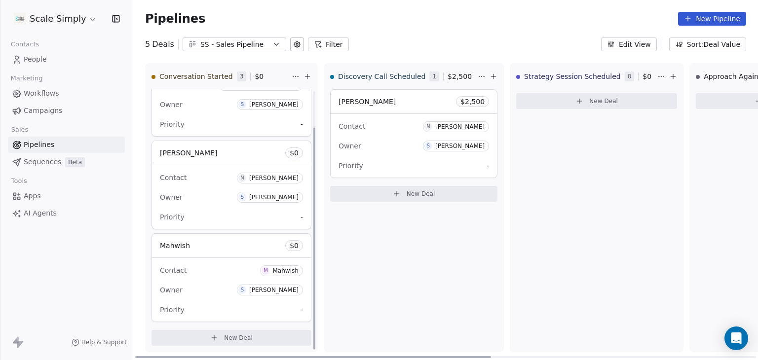
scroll to position [43, 0]
click at [255, 335] on button "New Deal" at bounding box center [232, 336] width 160 height 16
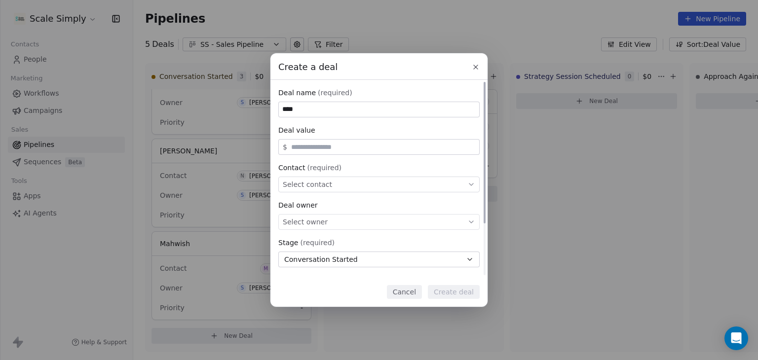
type input "****"
click at [326, 183] on div "Select contact" at bounding box center [378, 185] width 201 height 16
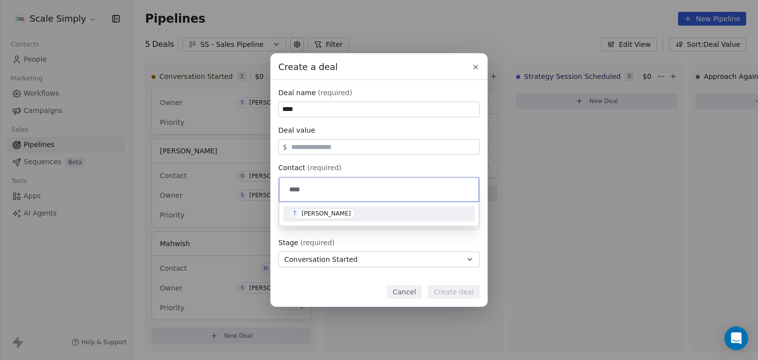
type input "****"
click at [310, 214] on div "[PERSON_NAME]" at bounding box center [326, 213] width 49 height 7
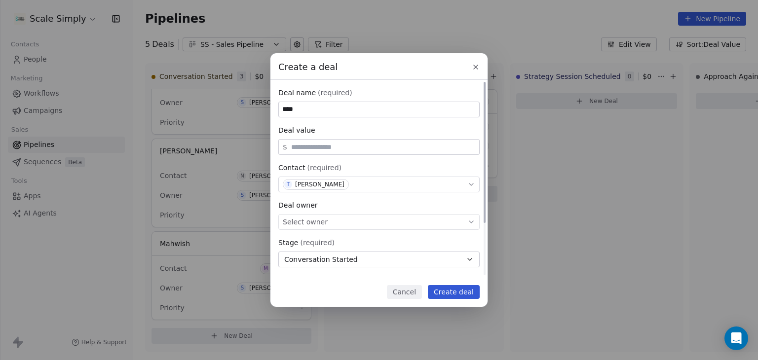
click at [326, 221] on div "Select owner" at bounding box center [378, 222] width 201 height 16
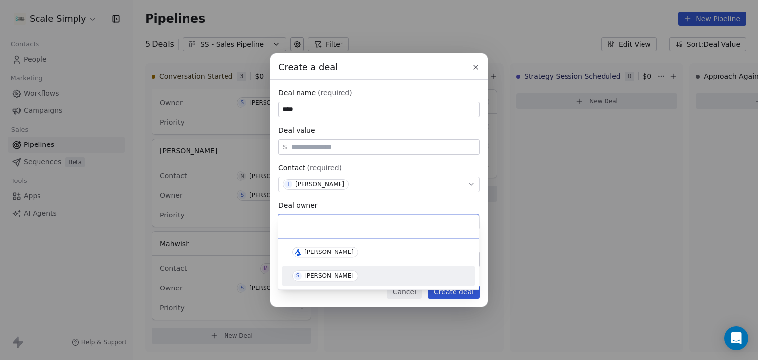
click at [320, 276] on div "[PERSON_NAME]" at bounding box center [329, 276] width 49 height 7
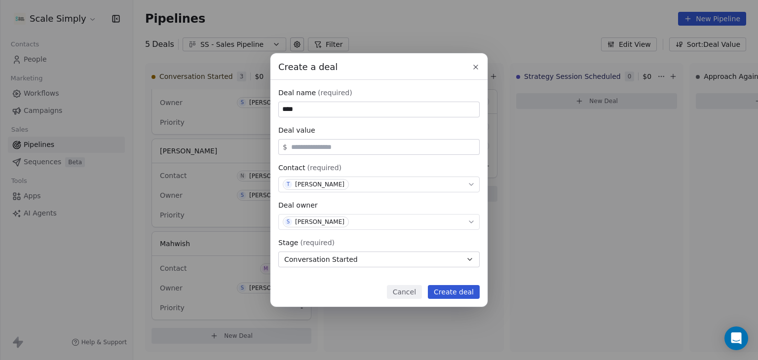
click at [466, 295] on button "Create deal" at bounding box center [454, 292] width 52 height 14
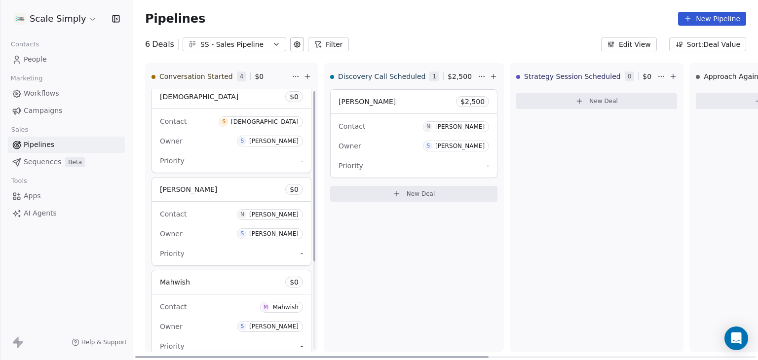
scroll to position [0, 0]
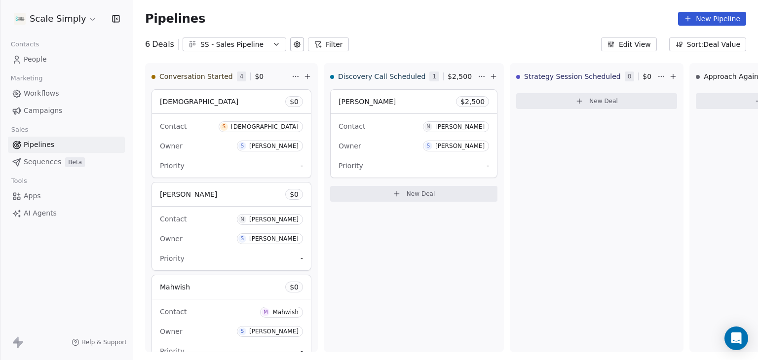
click at [37, 60] on span "People" at bounding box center [35, 59] width 23 height 10
click at [36, 59] on span "People" at bounding box center [35, 59] width 23 height 10
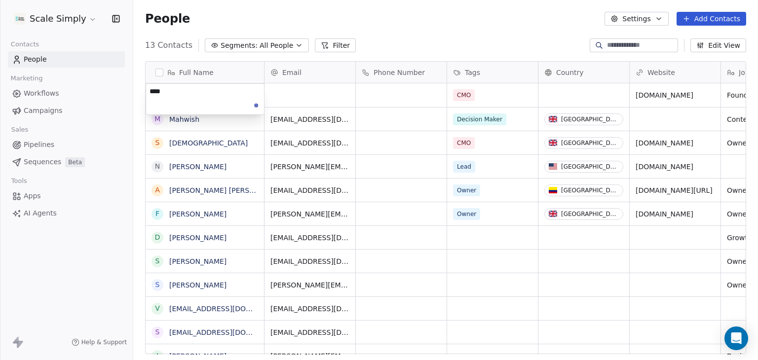
scroll to position [309, 617]
click at [97, 136] on html "Scale Simply Contacts People Marketing Workflows Campaigns Sales Pipelines Sequ…" at bounding box center [379, 180] width 758 height 360
click at [708, 17] on button "Add Contacts" at bounding box center [712, 19] width 70 height 14
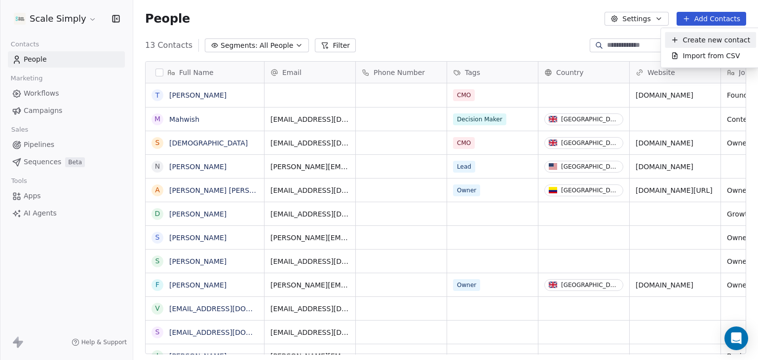
click at [713, 41] on span "Create new contact" at bounding box center [717, 40] width 68 height 10
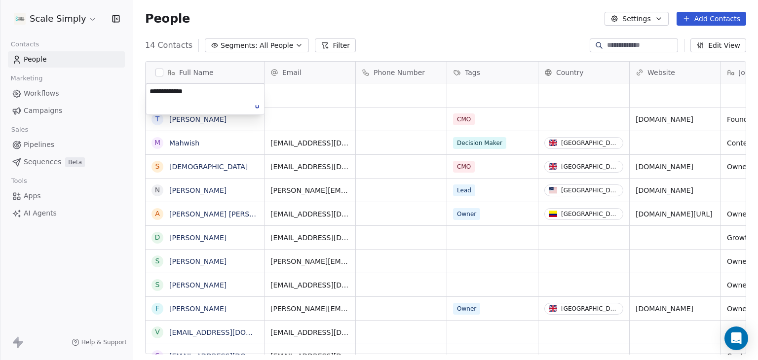
type textarea "**********"
click at [303, 105] on html "Scale Simply Contacts People Marketing Workflows Campaigns Sales Pipelines Sequ…" at bounding box center [379, 180] width 758 height 360
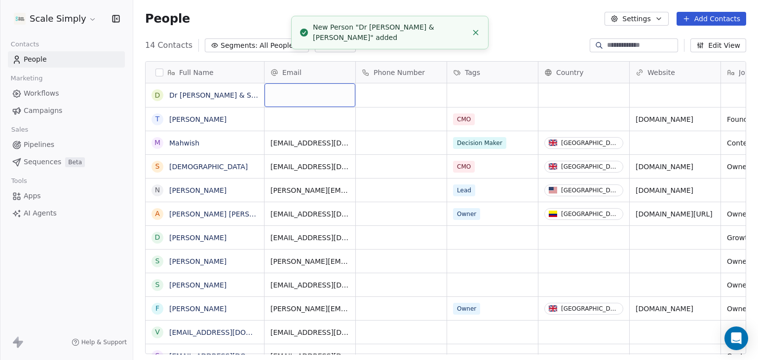
click at [302, 97] on div "grid" at bounding box center [310, 95] width 91 height 24
click at [301, 95] on div "grid" at bounding box center [310, 95] width 91 height 24
type input "**********"
click at [389, 91] on html "Scale Simply Contacts People Marketing Workflows Campaigns Sales Pipelines Sequ…" at bounding box center [379, 180] width 758 height 360
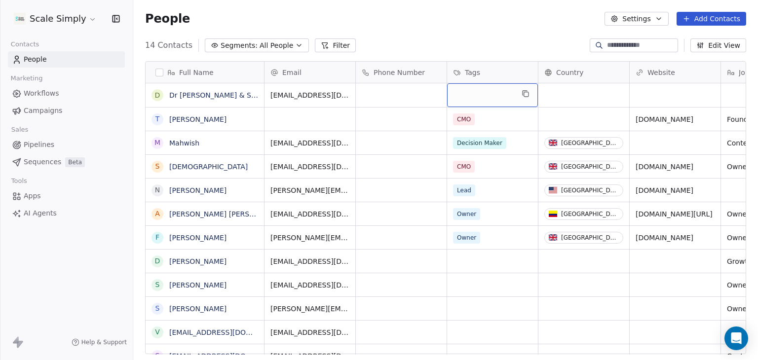
click at [486, 97] on div "grid" at bounding box center [492, 95] width 91 height 24
click at [497, 94] on div "grid" at bounding box center [492, 95] width 91 height 24
click at [496, 94] on div "grid" at bounding box center [492, 95] width 91 height 24
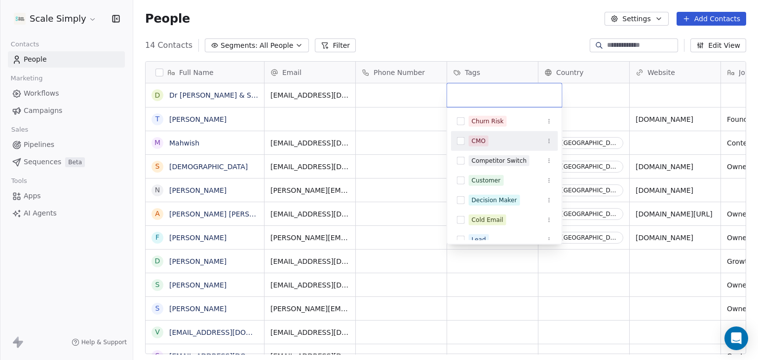
click at [488, 137] on span "CMO" at bounding box center [479, 141] width 20 height 11
click at [577, 99] on html "Scale Simply Contacts People Marketing Workflows Campaigns Sales Pipelines Sequ…" at bounding box center [379, 180] width 758 height 360
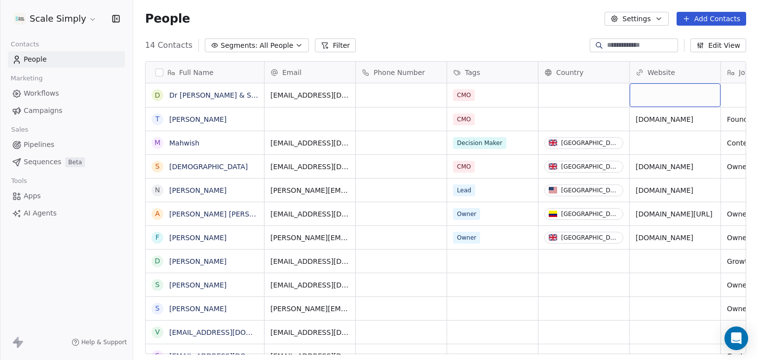
click at [643, 95] on div "grid" at bounding box center [675, 95] width 91 height 24
click at [648, 95] on div "grid" at bounding box center [675, 95] width 91 height 24
click at [646, 95] on div "grid" at bounding box center [675, 95] width 91 height 24
click at [646, 96] on div "grid" at bounding box center [675, 95] width 91 height 24
type input "**********"
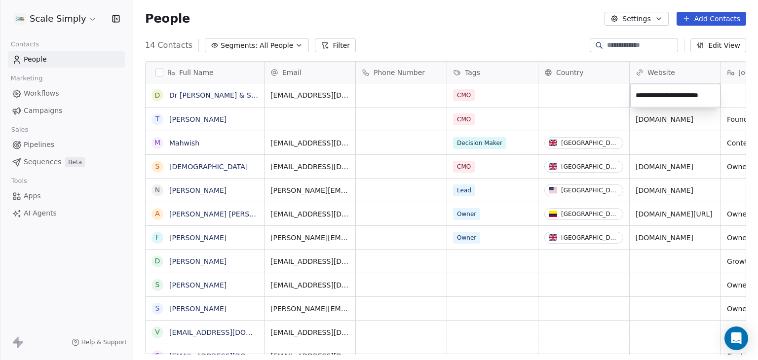
scroll to position [0, 2]
click at [554, 41] on html "Scale Simply Contacts People Marketing Workflows Campaigns Sales Pipelines Sequ…" at bounding box center [379, 180] width 758 height 360
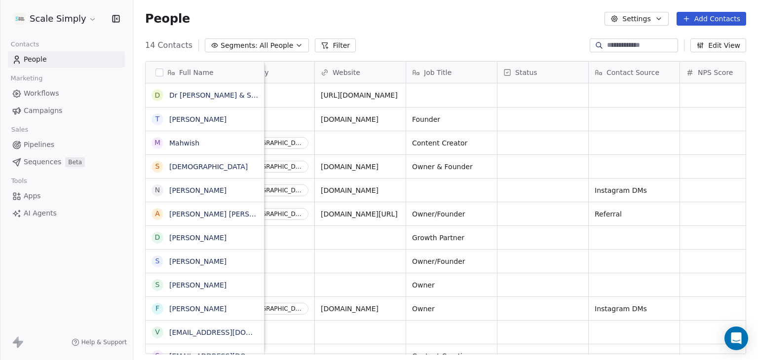
scroll to position [0, 362]
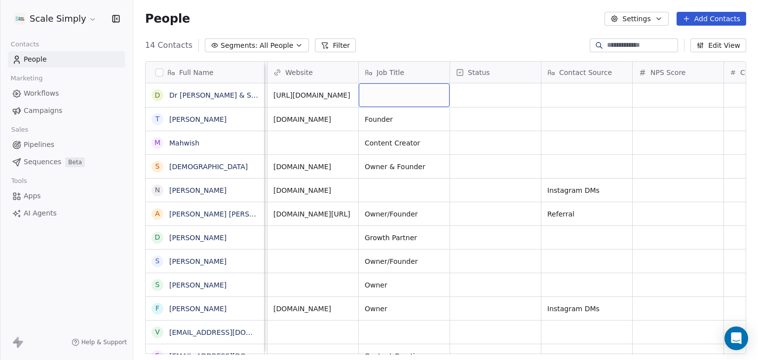
click at [377, 92] on div "grid" at bounding box center [404, 95] width 91 height 24
type textarea "**********"
click at [498, 91] on html "Scale Simply Contacts People Marketing Workflows Campaigns Sales Pipelines Sequ…" at bounding box center [379, 180] width 758 height 360
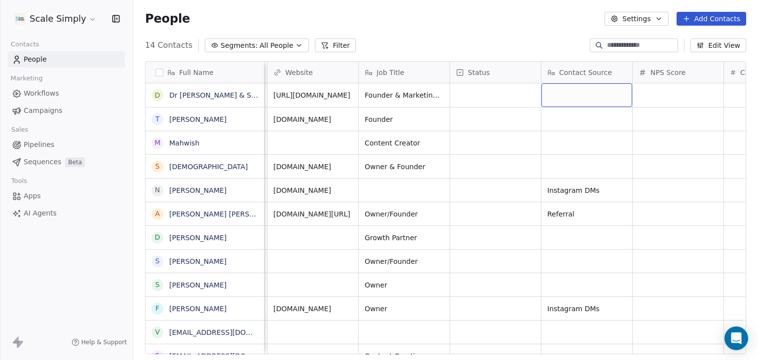
click at [587, 97] on div "grid" at bounding box center [587, 95] width 91 height 24
type textarea "*****"
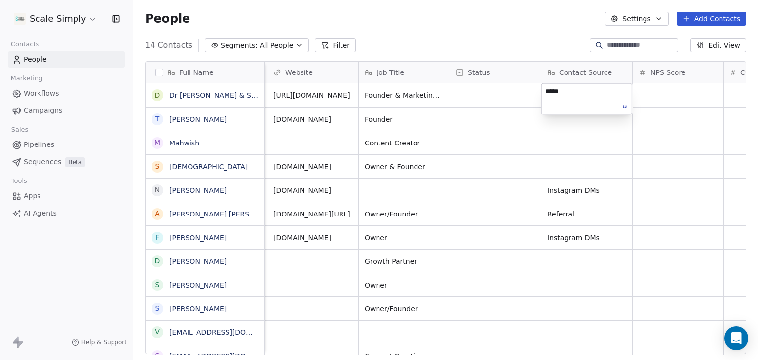
click at [662, 96] on html "Scale Simply Contacts People Marketing Workflows Campaigns Sales Pipelines Sequ…" at bounding box center [379, 180] width 758 height 360
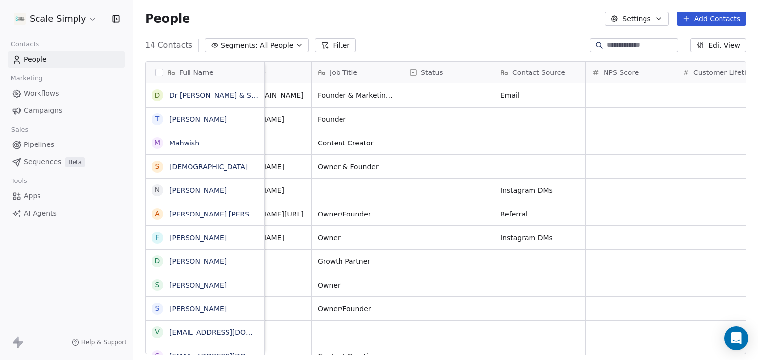
scroll to position [0, 410]
click at [521, 120] on div "grid" at bounding box center [539, 119] width 91 height 23
type textarea "*********"
click at [523, 154] on html "Scale Simply Contacts People Marketing Workflows Campaigns Sales Pipelines Sequ…" at bounding box center [379, 180] width 758 height 360
click at [523, 146] on div "grid" at bounding box center [539, 142] width 91 height 23
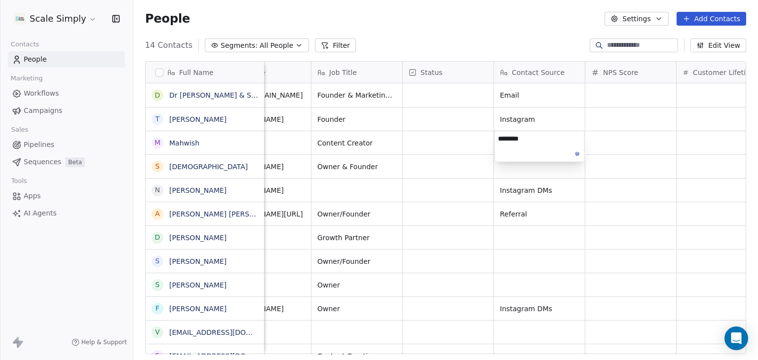
type textarea "*********"
click at [531, 168] on html "Scale Simply Contacts People Marketing Workflows Campaigns Sales Pipelines Sequ…" at bounding box center [379, 180] width 758 height 360
click at [535, 145] on span "Instagram" at bounding box center [531, 143] width 60 height 10
click at [541, 142] on textarea "*********" at bounding box center [540, 146] width 90 height 31
type textarea "**********"
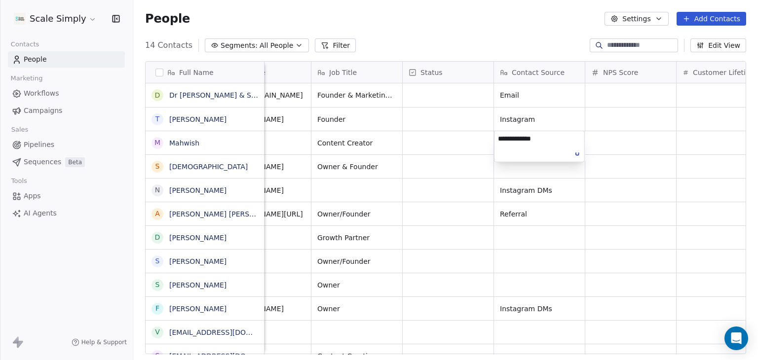
click at [539, 172] on html "Scale Simply Contacts People Marketing Workflows Campaigns Sales Pipelines Sequ…" at bounding box center [379, 180] width 758 height 360
click at [536, 163] on div "grid" at bounding box center [539, 166] width 91 height 23
click at [537, 163] on div "grid" at bounding box center [539, 166] width 91 height 23
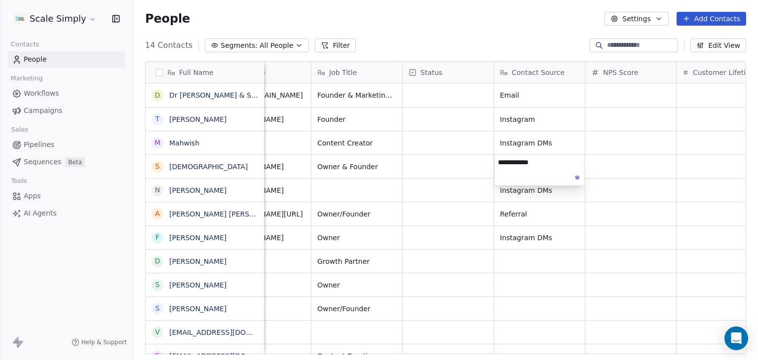
type textarea "**********"
click at [555, 119] on html "Scale Simply Contacts People Marketing Workflows Campaigns Sales Pipelines Sequ…" at bounding box center [379, 180] width 758 height 360
click at [555, 119] on span "Instagram" at bounding box center [531, 120] width 60 height 10
click at [545, 119] on span "Instagram" at bounding box center [531, 120] width 60 height 10
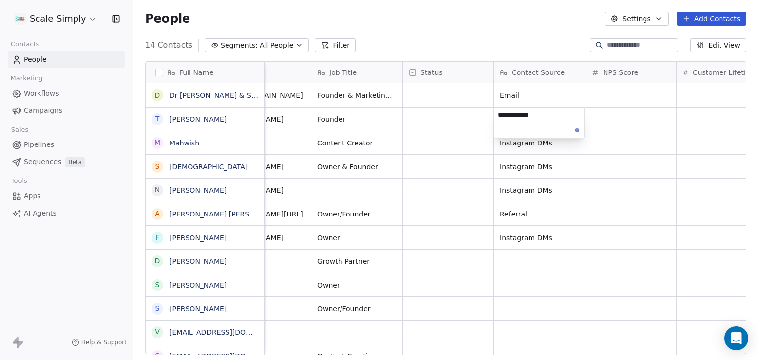
type textarea "**********"
click at [634, 188] on html "Scale Simply Contacts People Marketing Workflows Campaigns Sales Pipelines Sequ…" at bounding box center [379, 180] width 758 height 360
click at [521, 46] on div "14 Contacts Segments: All People Filter Edit View" at bounding box center [445, 46] width 625 height 16
click at [282, 50] on button "Segments: All People" at bounding box center [257, 46] width 104 height 14
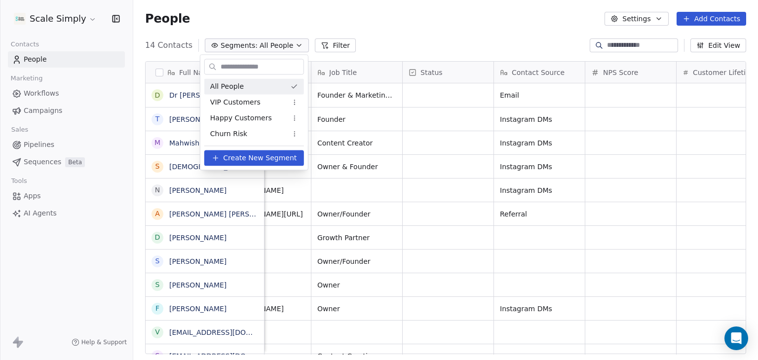
click at [389, 16] on html "Scale Simply Contacts People Marketing Workflows Campaigns Sales Pipelines Sequ…" at bounding box center [379, 180] width 758 height 360
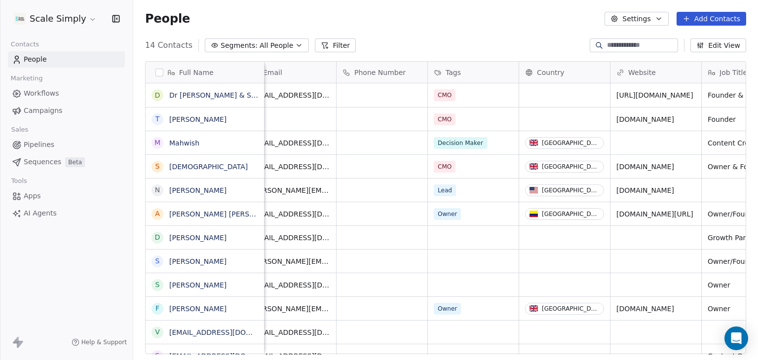
scroll to position [0, 0]
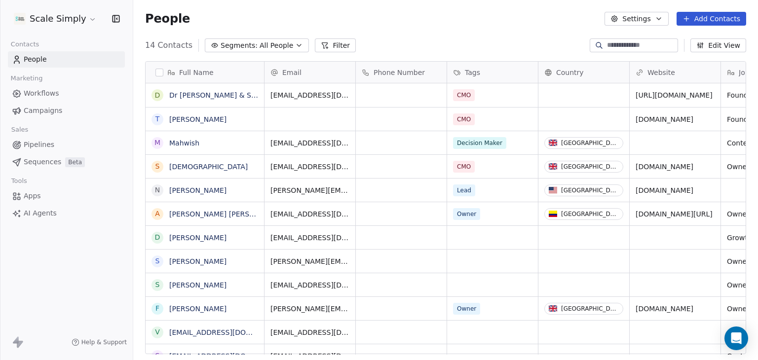
click at [721, 15] on button "Add Contacts" at bounding box center [712, 19] width 70 height 14
click at [720, 42] on span "Create new contact" at bounding box center [717, 40] width 68 height 10
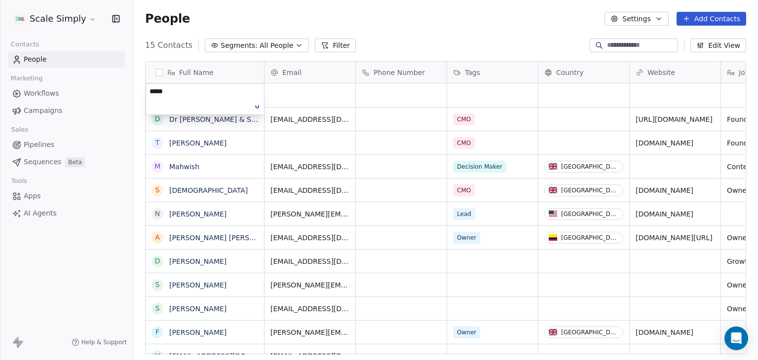
type textarea "*****"
click at [317, 101] on html "Scale Simply Contacts People Marketing Workflows Campaigns Sales Pipelines Sequ…" at bounding box center [379, 180] width 758 height 360
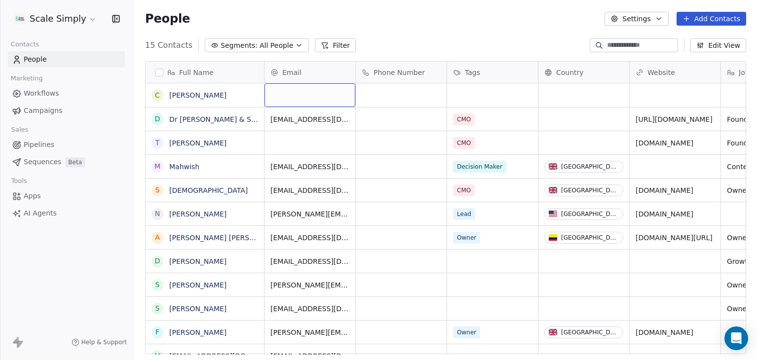
click at [316, 101] on div "grid" at bounding box center [310, 95] width 91 height 24
click at [314, 95] on div "grid" at bounding box center [310, 95] width 91 height 24
click at [287, 97] on div "grid" at bounding box center [310, 95] width 91 height 24
click at [293, 97] on div "grid" at bounding box center [310, 95] width 91 height 24
click at [294, 97] on div "grid" at bounding box center [310, 95] width 91 height 24
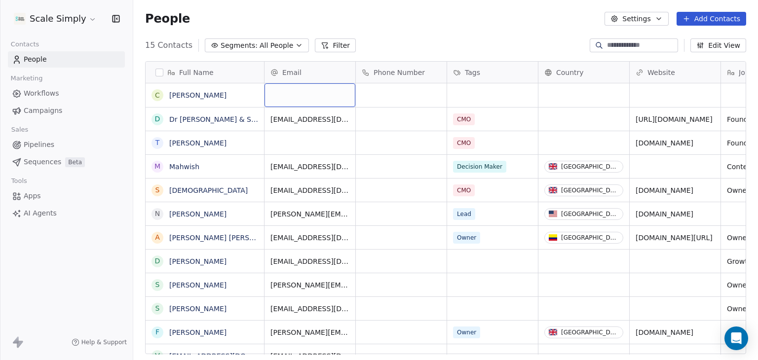
click at [294, 96] on div "grid" at bounding box center [310, 95] width 91 height 24
type input "******"
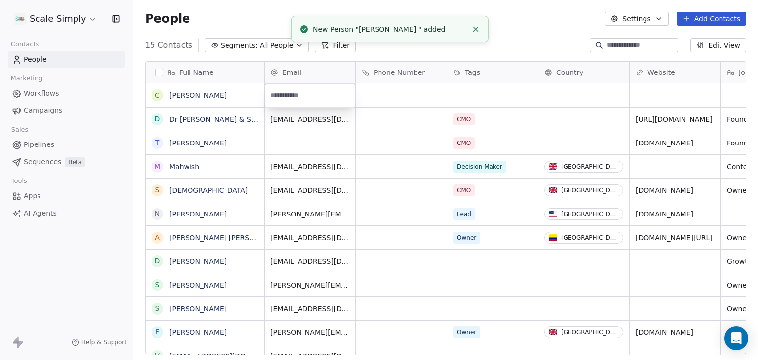
type input "*"
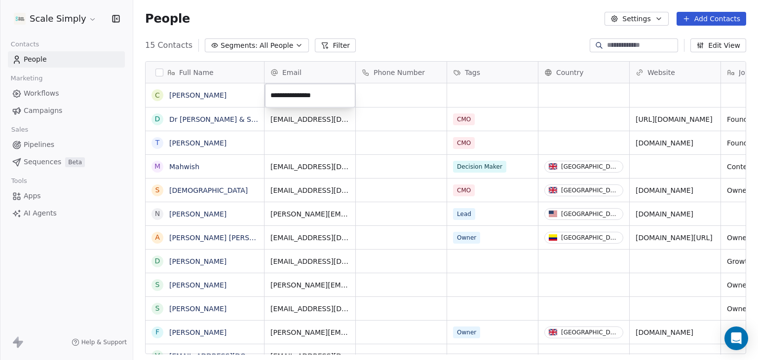
type input "**********"
click at [468, 95] on html "Scale Simply Contacts People Marketing Workflows Campaigns Sales Pipelines Sequ…" at bounding box center [379, 180] width 758 height 360
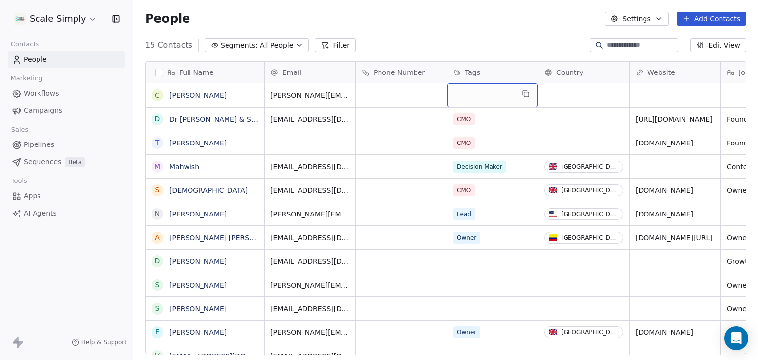
click at [484, 101] on div "grid" at bounding box center [492, 95] width 91 height 24
click at [473, 84] on div "grid" at bounding box center [492, 95] width 91 height 24
click at [479, 89] on div "grid" at bounding box center [492, 95] width 91 height 24
click at [463, 95] on div "grid" at bounding box center [492, 95] width 91 height 24
click at [484, 98] on div "grid" at bounding box center [492, 95] width 91 height 24
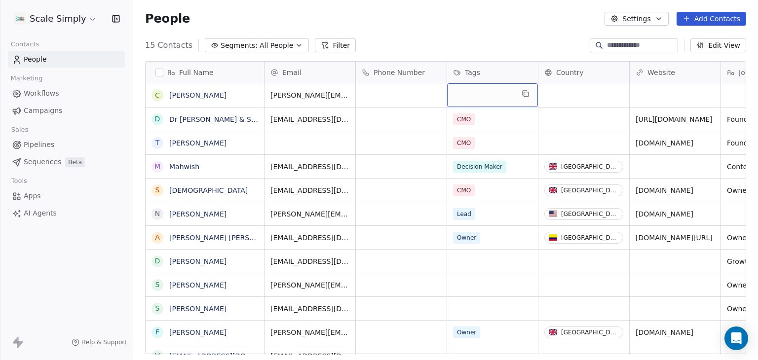
click at [484, 98] on div "grid" at bounding box center [492, 95] width 91 height 24
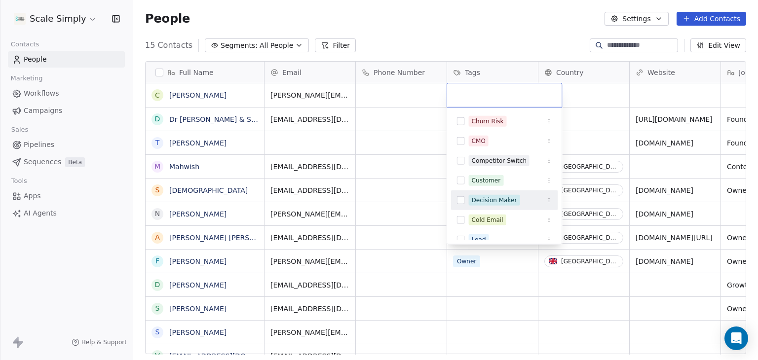
click at [509, 199] on div "Decision Maker" at bounding box center [494, 200] width 45 height 9
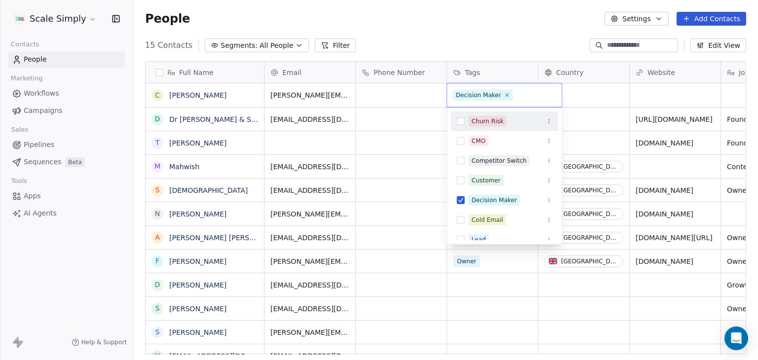
click at [592, 95] on html "Scale Simply Contacts People Marketing Workflows Campaigns Sales Pipelines Sequ…" at bounding box center [379, 180] width 758 height 360
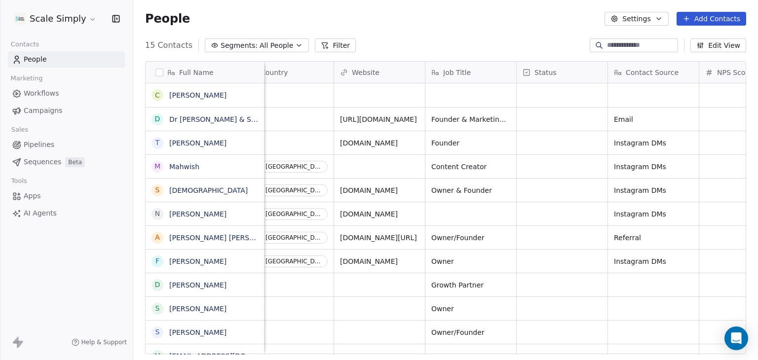
scroll to position [0, 298]
click at [373, 99] on div "grid" at bounding box center [377, 95] width 91 height 24
click at [373, 95] on div "grid" at bounding box center [377, 95] width 91 height 24
click at [372, 95] on div "grid" at bounding box center [377, 95] width 91 height 24
type input "**********"
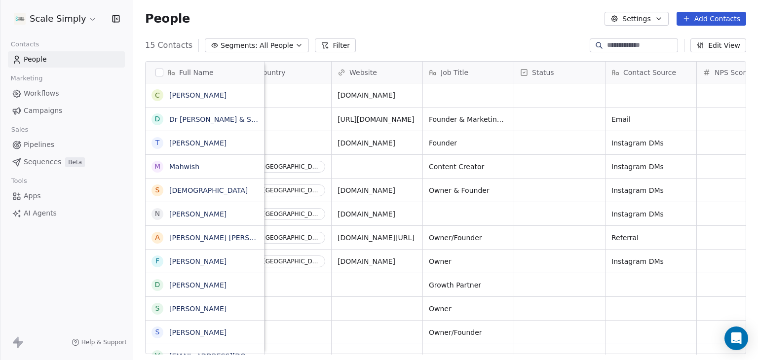
click at [486, 95] on html "Scale Simply Contacts People Marketing Workflows Campaigns Sales Pipelines Sequ…" at bounding box center [379, 180] width 758 height 360
click at [463, 96] on div "grid" at bounding box center [468, 95] width 91 height 24
type textarea "*******"
click at [568, 96] on html "Scale Simply Contacts People Marketing Workflows Campaigns Sales Pipelines Sequ…" at bounding box center [379, 180] width 758 height 360
click at [630, 95] on div "grid" at bounding box center [651, 95] width 91 height 24
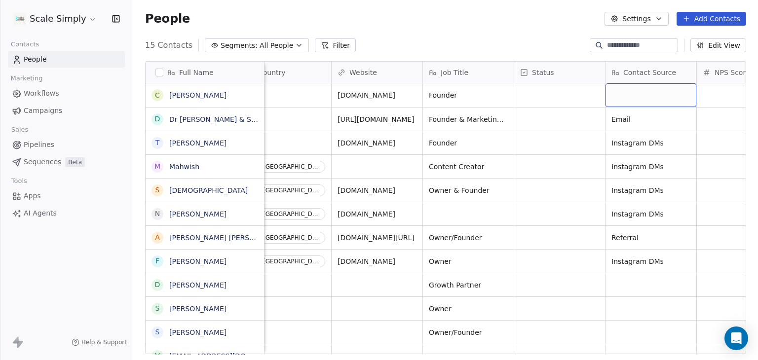
click at [630, 95] on div "grid" at bounding box center [651, 95] width 91 height 24
type textarea "**********"
click at [509, 37] on html "Scale Simply Contacts People Marketing Workflows Campaigns Sales Pipelines Sequ…" at bounding box center [379, 180] width 758 height 360
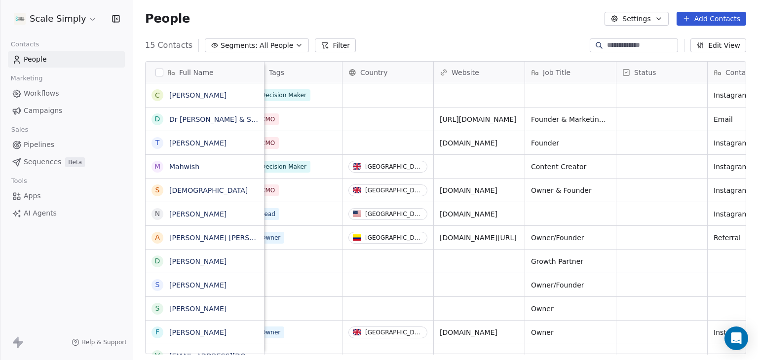
scroll to position [0, 0]
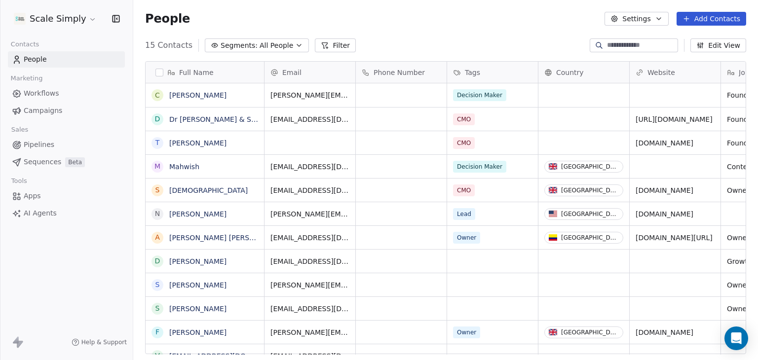
click at [715, 17] on button "Add Contacts" at bounding box center [712, 19] width 70 height 14
click at [717, 39] on span "Create new contact" at bounding box center [717, 40] width 68 height 10
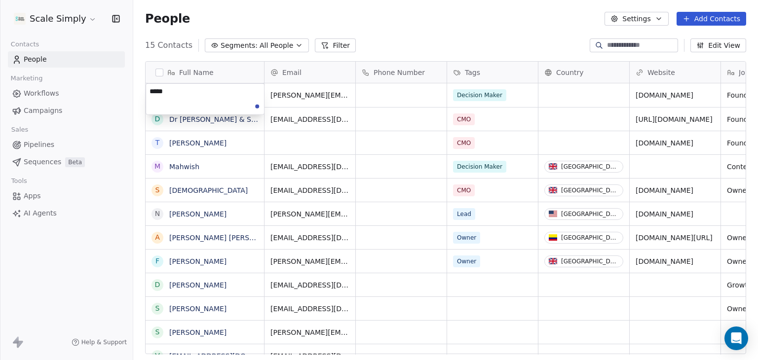
click at [95, 130] on html "Scale Simply Contacts People Marketing Workflows Campaigns Sales Pipelines Sequ…" at bounding box center [379, 180] width 758 height 360
click at [717, 16] on button "Add Contacts" at bounding box center [712, 19] width 70 height 14
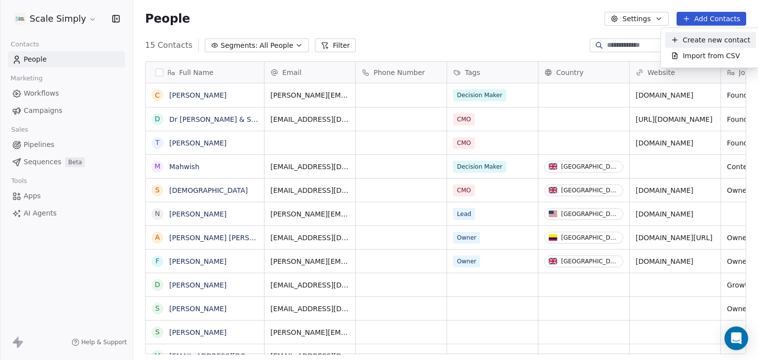
click at [719, 36] on span "Create new contact" at bounding box center [717, 40] width 68 height 10
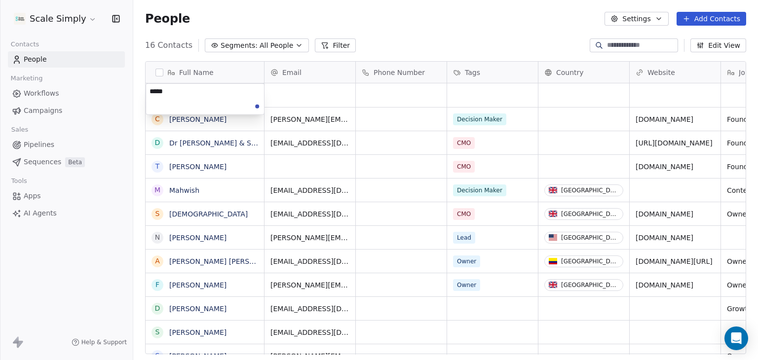
type textarea "******"
click at [310, 99] on html "Scale Simply Contacts People Marketing Workflows Campaigns Sales Pipelines Sequ…" at bounding box center [379, 180] width 758 height 360
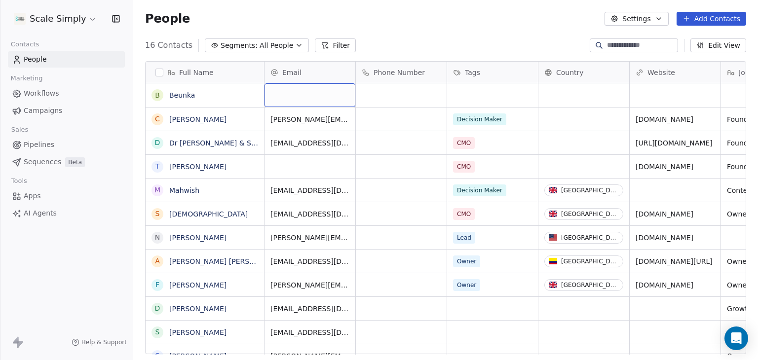
click at [309, 99] on div "grid" at bounding box center [310, 95] width 91 height 24
paste input "**********"
type input "**********"
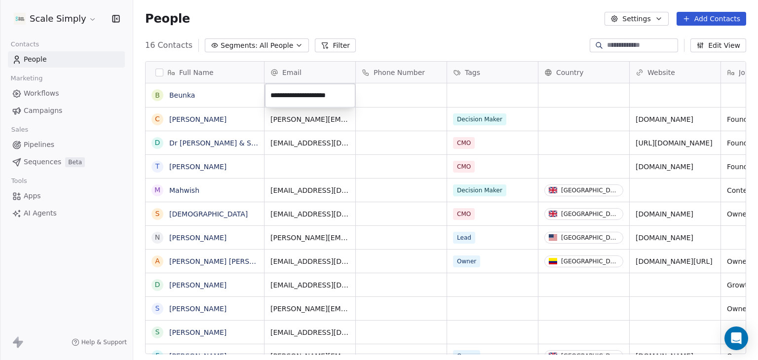
click at [416, 90] on html "Scale Simply Contacts People Marketing Workflows Campaigns Sales Pipelines Sequ…" at bounding box center [379, 180] width 758 height 360
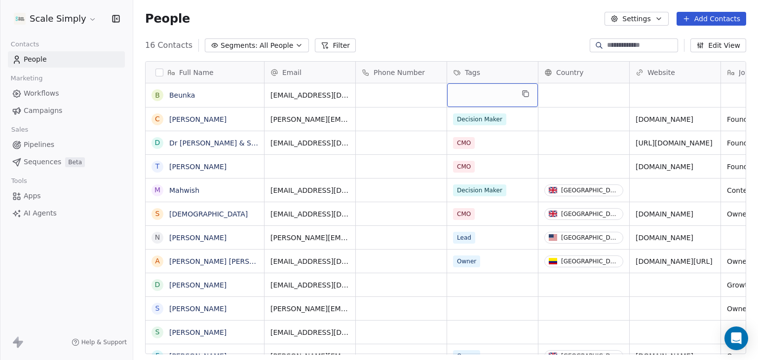
click at [490, 95] on div "grid" at bounding box center [492, 95] width 91 height 24
click at [494, 101] on div "grid" at bounding box center [492, 95] width 91 height 24
click at [493, 96] on div "grid" at bounding box center [492, 95] width 91 height 24
click at [493, 95] on div "grid" at bounding box center [492, 95] width 91 height 24
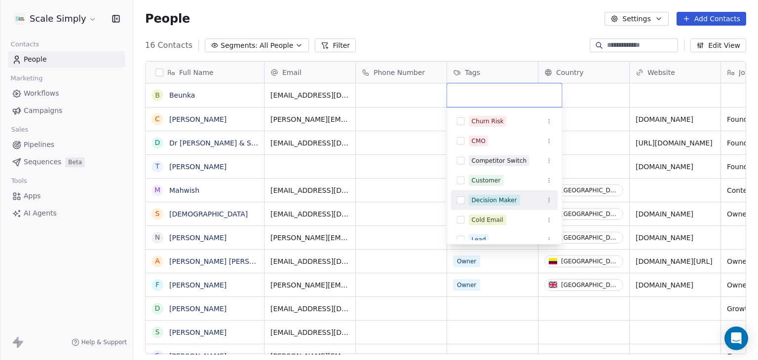
click at [505, 200] on div "Decision Maker" at bounding box center [494, 200] width 45 height 9
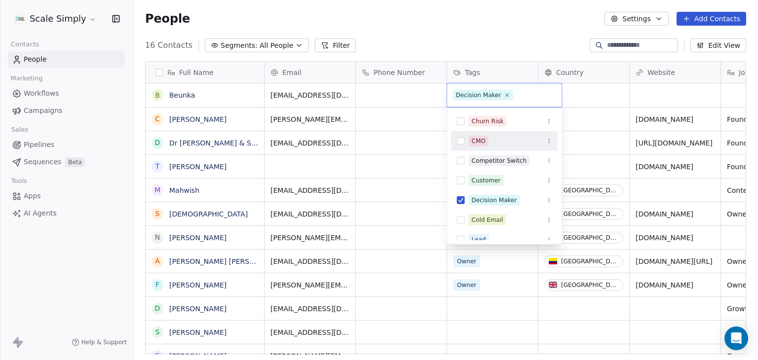
click at [585, 88] on html "Scale Simply Contacts People Marketing Workflows Campaigns Sales Pipelines Sequ…" at bounding box center [379, 180] width 758 height 360
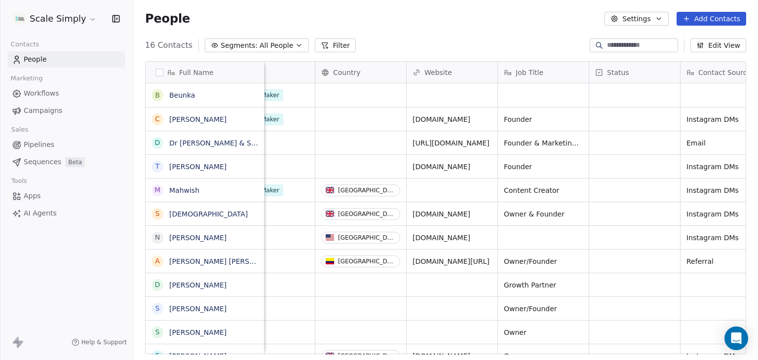
scroll to position [0, 277]
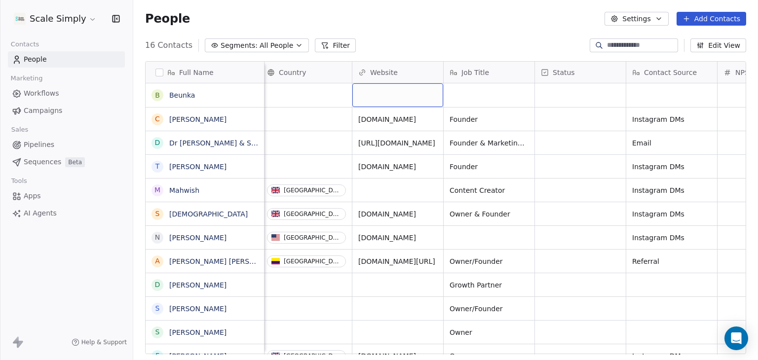
click at [379, 91] on div "grid" at bounding box center [398, 95] width 91 height 24
click at [382, 100] on div "grid" at bounding box center [398, 95] width 91 height 24
type input "**********"
click at [480, 95] on html "Scale Simply Contacts People Marketing Workflows Campaigns Sales Pipelines Sequ…" at bounding box center [379, 180] width 758 height 360
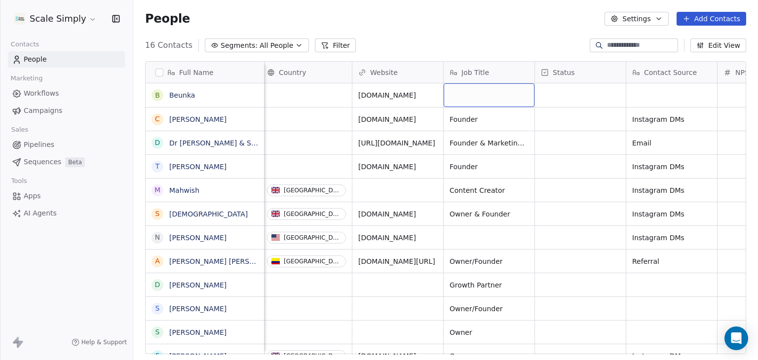
click at [481, 95] on div "grid" at bounding box center [489, 95] width 91 height 24
click at [480, 95] on div "grid" at bounding box center [489, 95] width 91 height 24
type textarea "*******"
click at [577, 95] on html "Scale Simply Contacts People Marketing Workflows Campaigns Sales Pipelines Sequ…" at bounding box center [379, 180] width 758 height 360
click at [653, 98] on div "grid" at bounding box center [672, 95] width 91 height 24
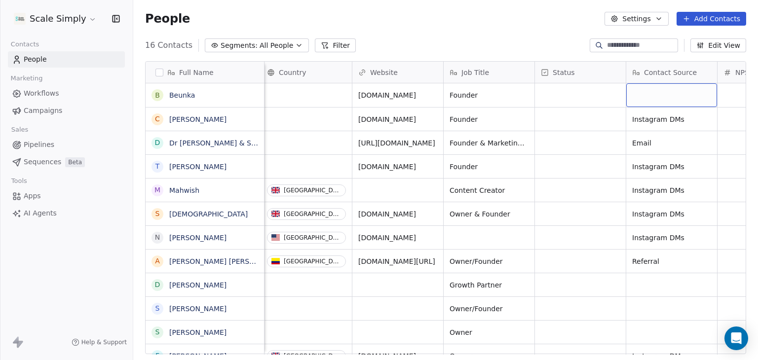
click at [653, 98] on div "grid" at bounding box center [672, 95] width 91 height 24
type textarea "**********"
click at [579, 92] on html "Scale Simply Contacts People Marketing Workflows Campaigns Sales Pipelines Sequ…" at bounding box center [379, 180] width 758 height 360
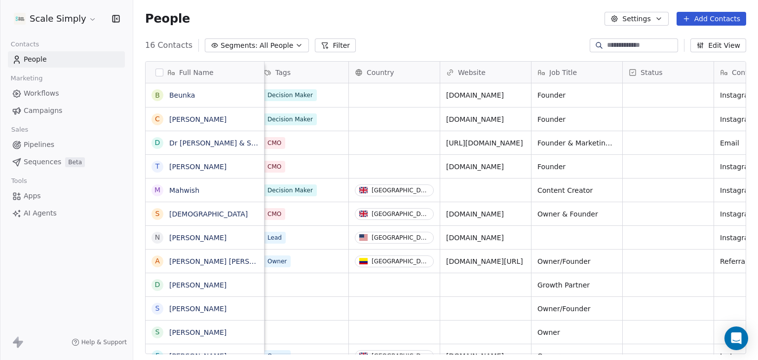
scroll to position [0, 0]
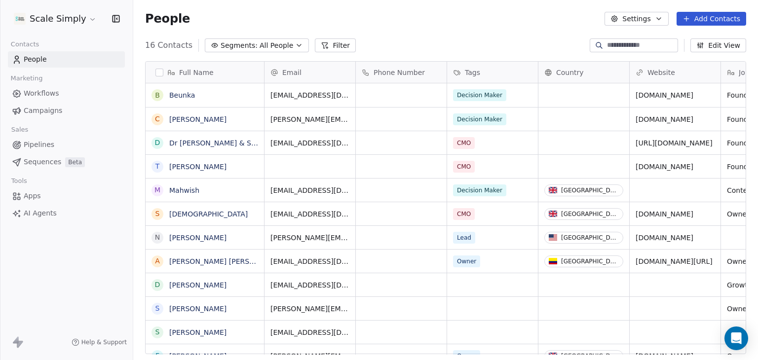
click at [42, 145] on span "Pipelines" at bounding box center [39, 145] width 31 height 10
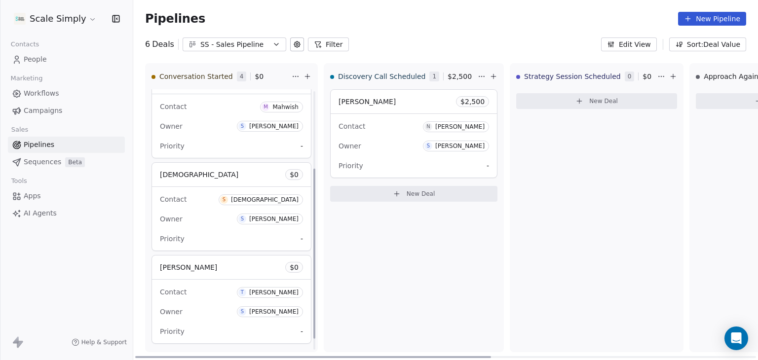
scroll to position [136, 0]
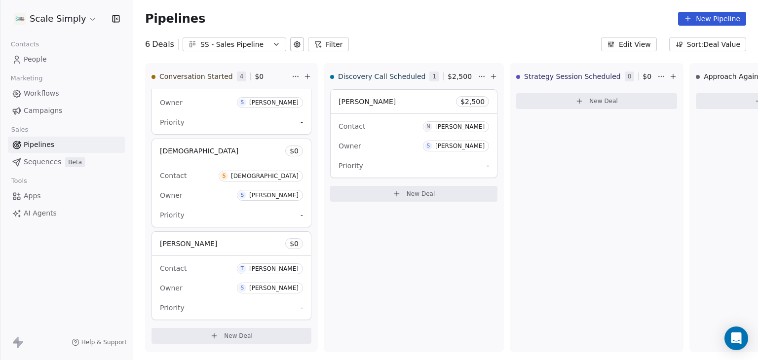
click at [41, 60] on span "People" at bounding box center [35, 59] width 23 height 10
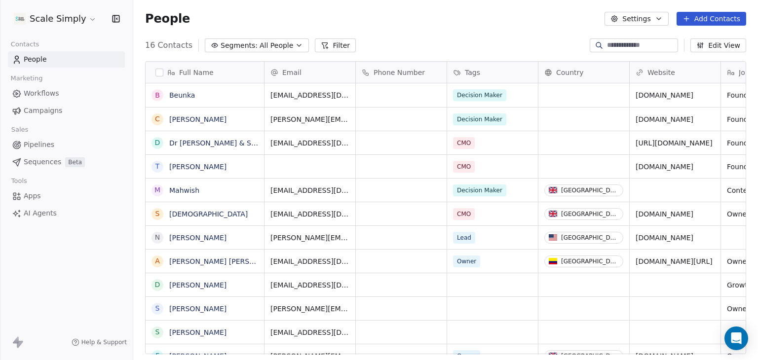
scroll to position [309, 617]
click at [47, 145] on span "Pipelines" at bounding box center [39, 145] width 31 height 10
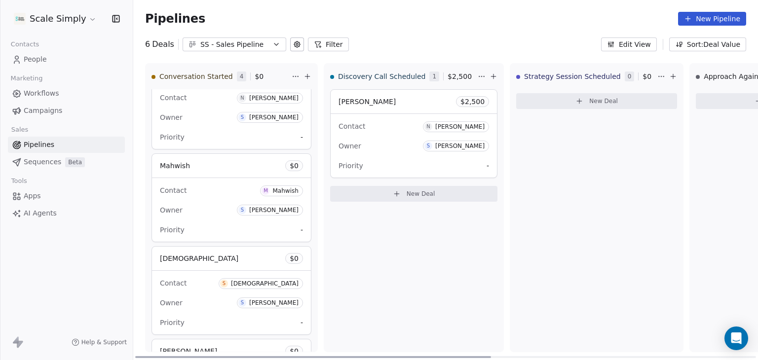
scroll to position [136, 0]
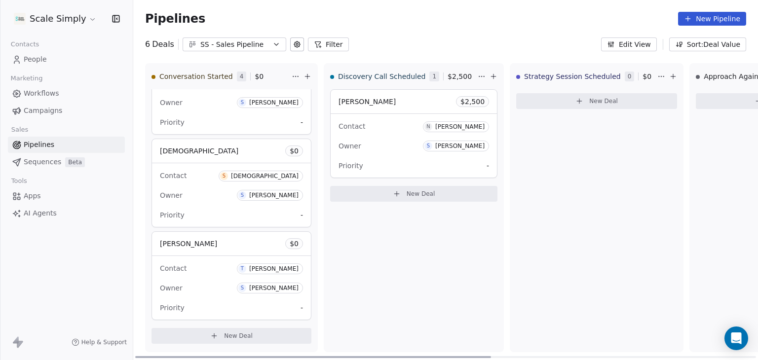
click at [243, 339] on span "New Deal" at bounding box center [238, 336] width 29 height 8
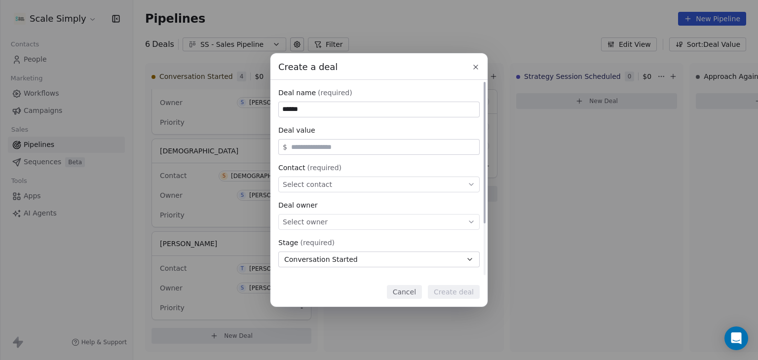
type input "******"
click at [299, 186] on span "Select contact" at bounding box center [307, 185] width 49 height 10
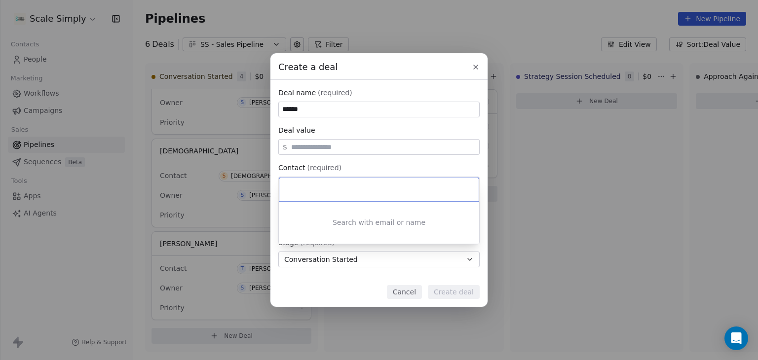
click at [344, 228] on div "Search with email or name" at bounding box center [379, 223] width 200 height 42
click at [345, 224] on div "Search with email or name" at bounding box center [379, 223] width 200 height 42
click at [296, 191] on input at bounding box center [380, 189] width 186 height 11
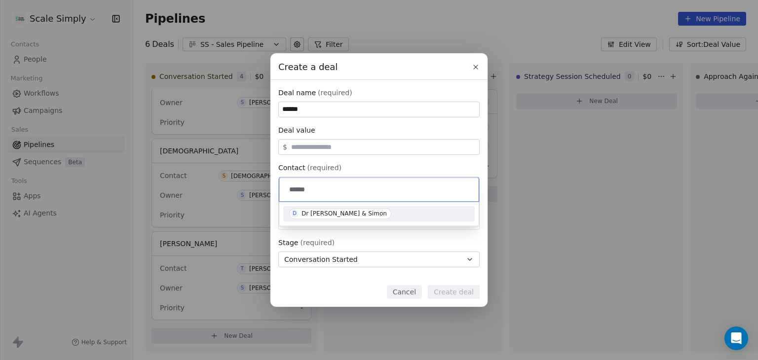
type input "******"
click at [313, 210] on div "Dr [PERSON_NAME] & Simon" at bounding box center [344, 213] width 85 height 7
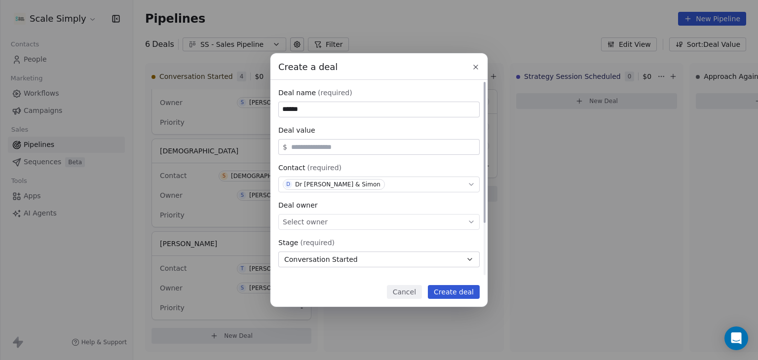
click at [326, 223] on div "Select owner" at bounding box center [378, 222] width 201 height 16
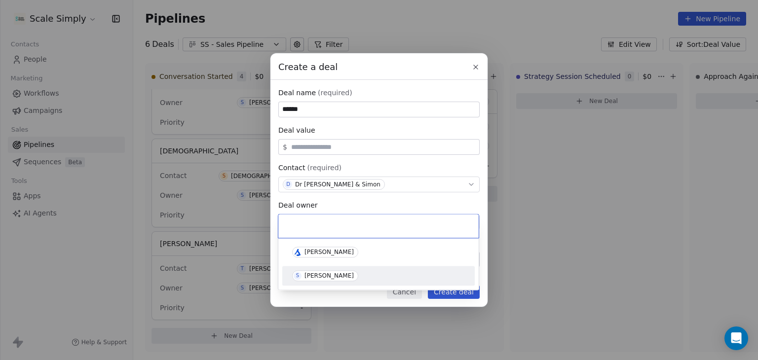
click at [342, 277] on div "S [PERSON_NAME]" at bounding box center [378, 276] width 173 height 11
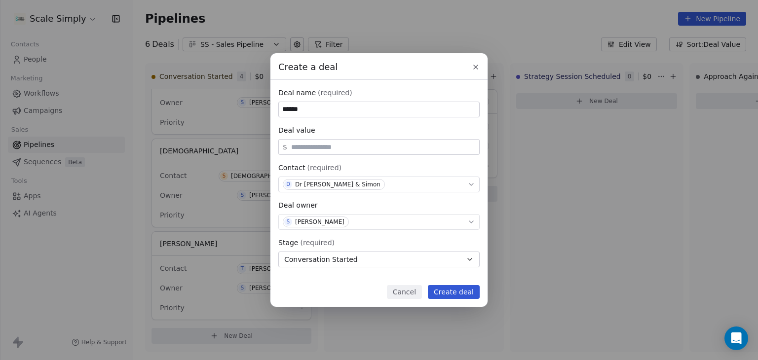
click at [455, 294] on button "Create deal" at bounding box center [454, 292] width 52 height 14
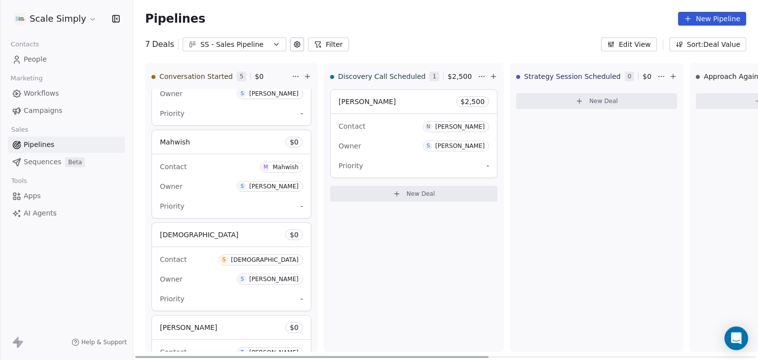
scroll to position [197, 0]
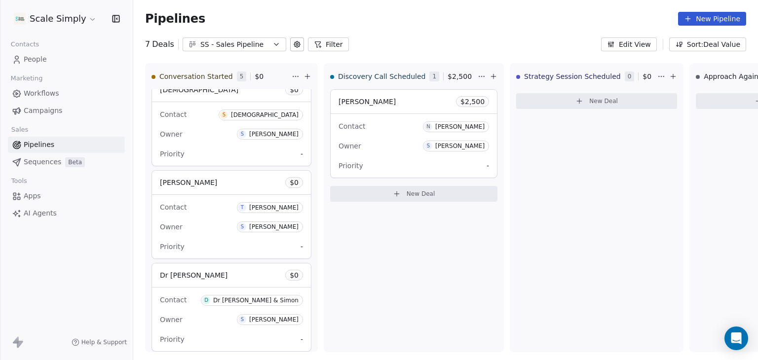
click at [720, 21] on button "New Pipeline" at bounding box center [712, 19] width 68 height 14
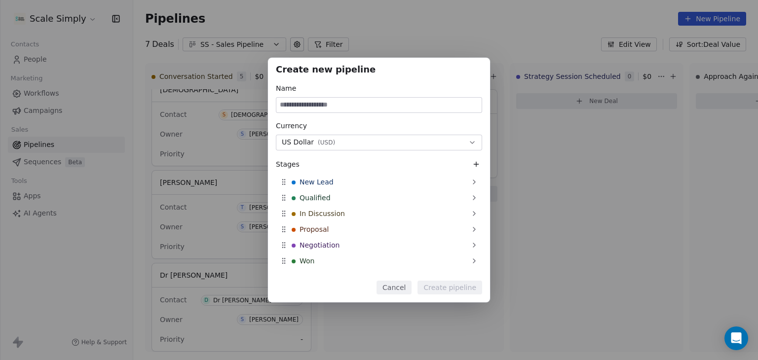
click at [400, 285] on button "Cancel" at bounding box center [394, 288] width 35 height 14
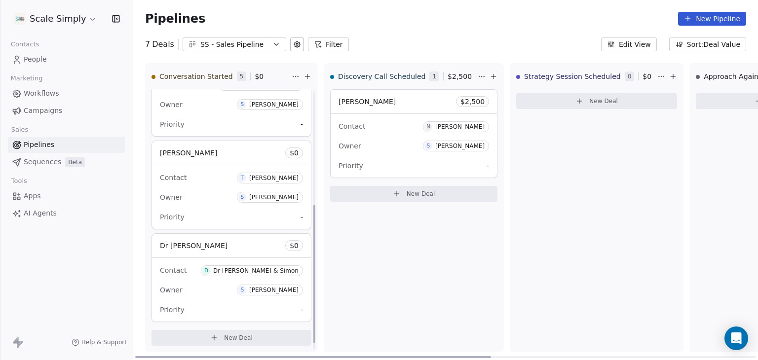
scroll to position [229, 0]
click at [239, 335] on span "New Deal" at bounding box center [238, 336] width 29 height 8
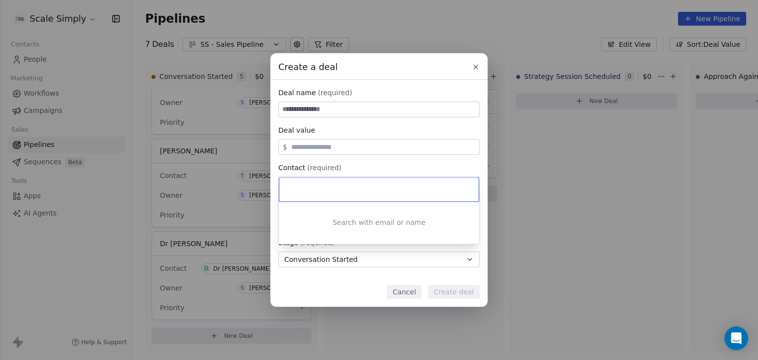
click at [292, 106] on div "Create a deal Deal name (required) Deal value $ Contact (required) Select conta…" at bounding box center [379, 180] width 758 height 254
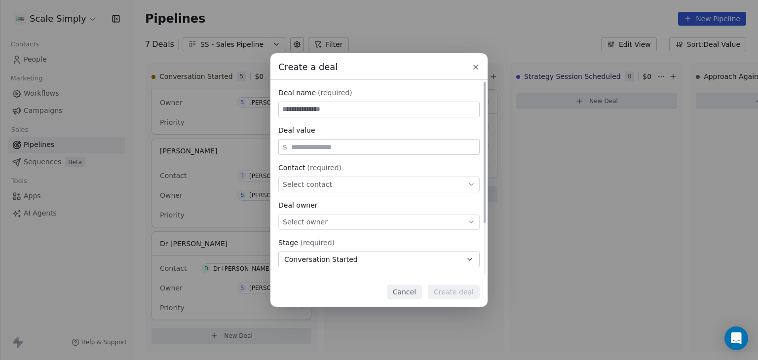
click at [293, 113] on input at bounding box center [379, 109] width 200 height 15
type input "*****"
click at [329, 187] on div "Select contact" at bounding box center [378, 185] width 201 height 16
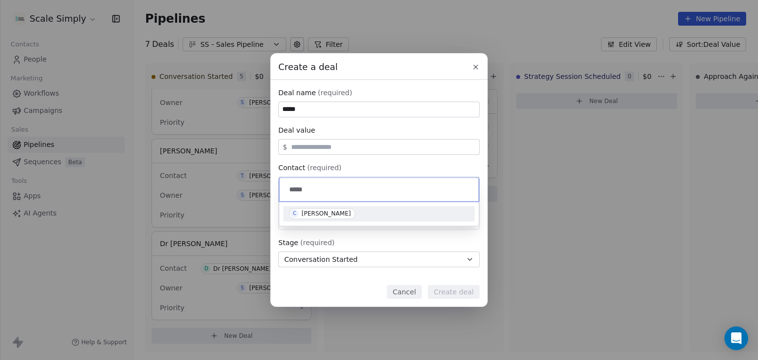
type input "*****"
click at [313, 212] on div "[PERSON_NAME]" at bounding box center [326, 213] width 49 height 7
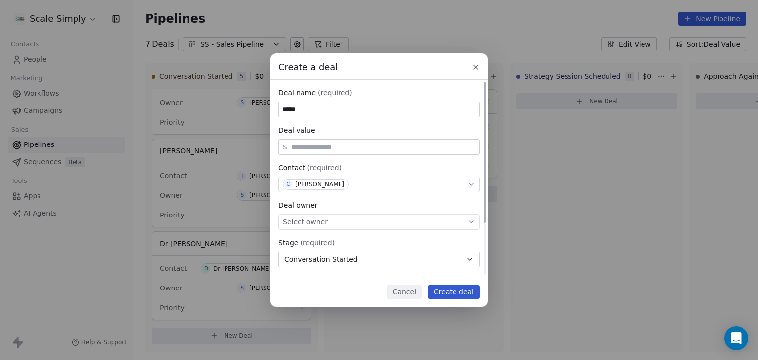
click at [329, 227] on div "Select owner" at bounding box center [378, 222] width 201 height 16
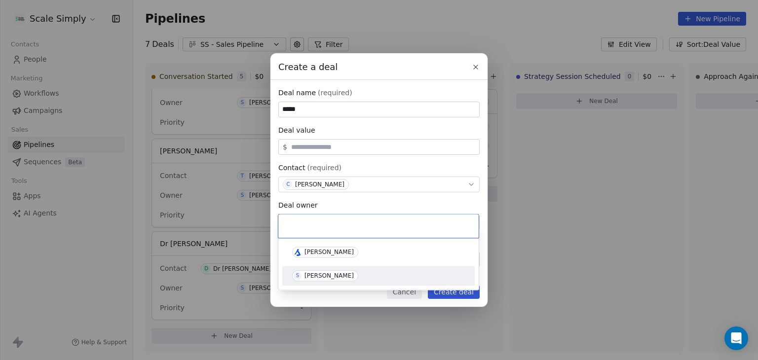
click at [318, 276] on div "[PERSON_NAME]" at bounding box center [329, 276] width 49 height 7
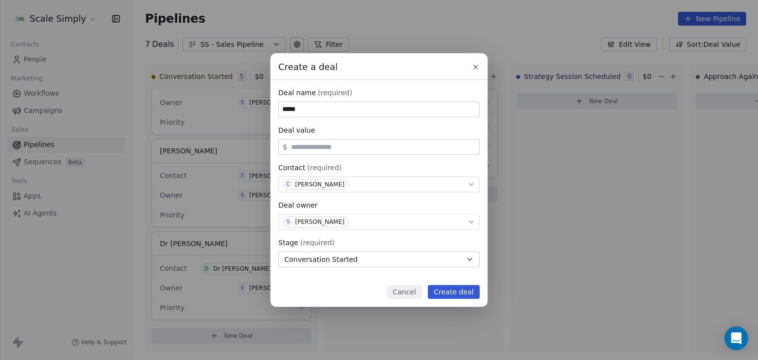
click at [456, 297] on button "Create deal" at bounding box center [454, 292] width 52 height 14
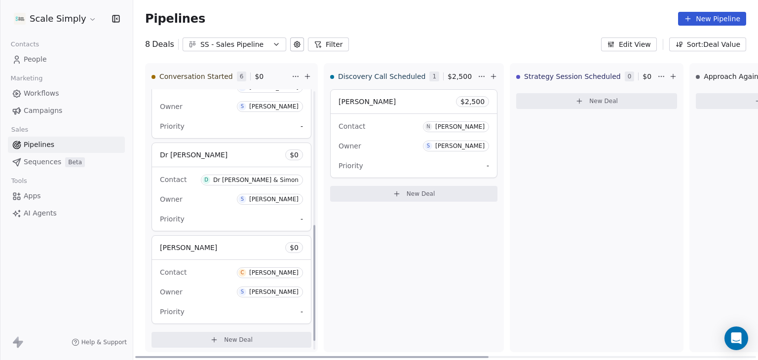
scroll to position [322, 0]
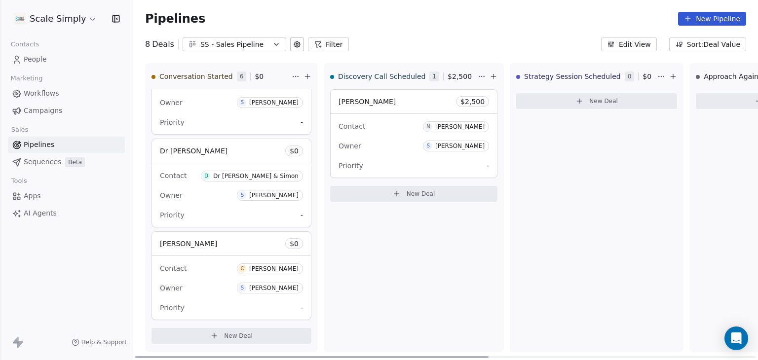
click at [232, 337] on span "New Deal" at bounding box center [238, 336] width 29 height 8
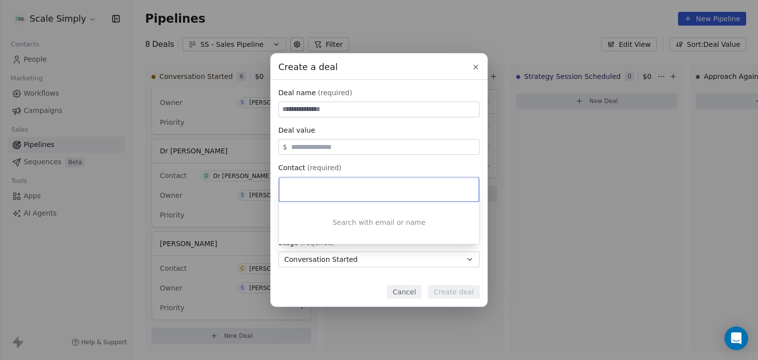
click at [296, 111] on div "Create a deal Deal name (required) Deal value $ Contact (required) Select conta…" at bounding box center [379, 180] width 758 height 254
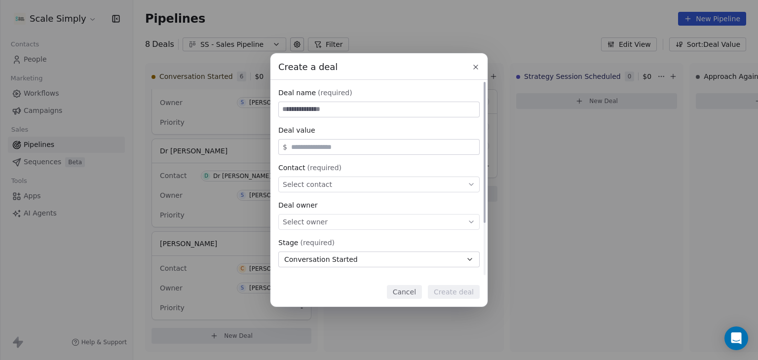
click at [296, 110] on input at bounding box center [379, 109] width 200 height 15
type input "******"
click at [317, 187] on span "Select contact" at bounding box center [307, 185] width 49 height 10
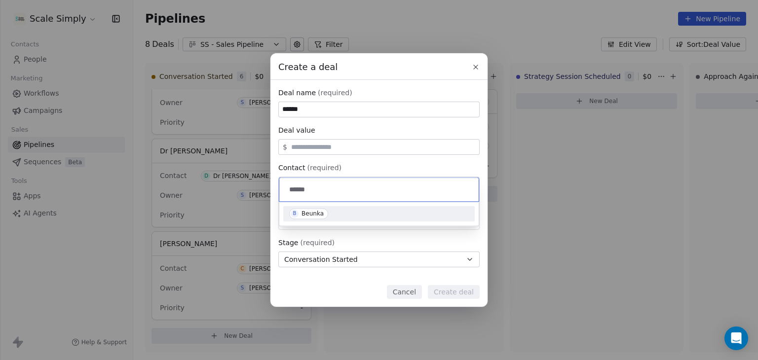
type input "******"
click at [322, 211] on span "B Beunka" at bounding box center [308, 213] width 39 height 11
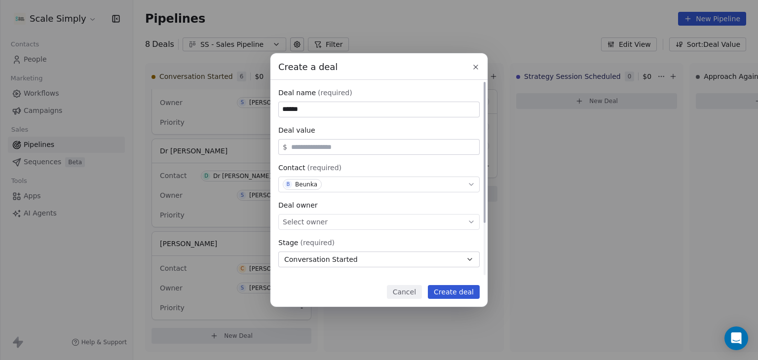
click at [316, 225] on span "Select owner" at bounding box center [305, 222] width 45 height 10
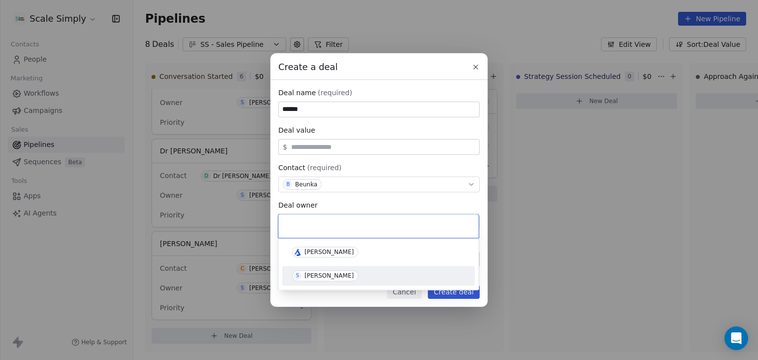
click at [328, 273] on div "[PERSON_NAME]" at bounding box center [329, 276] width 49 height 7
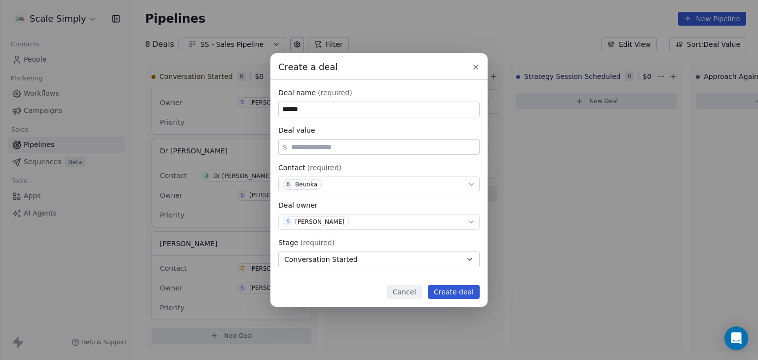
click at [450, 293] on button "Create deal" at bounding box center [454, 292] width 52 height 14
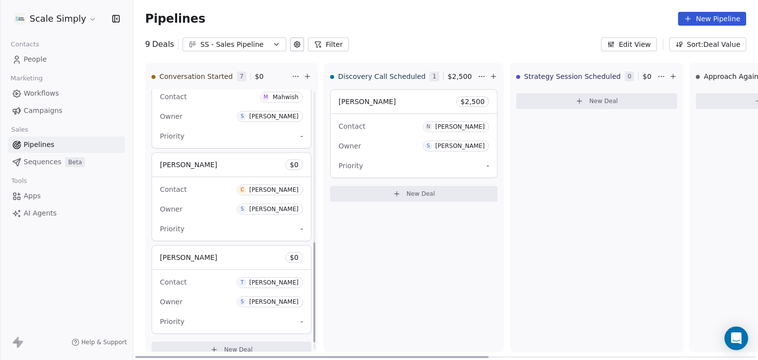
scroll to position [415, 0]
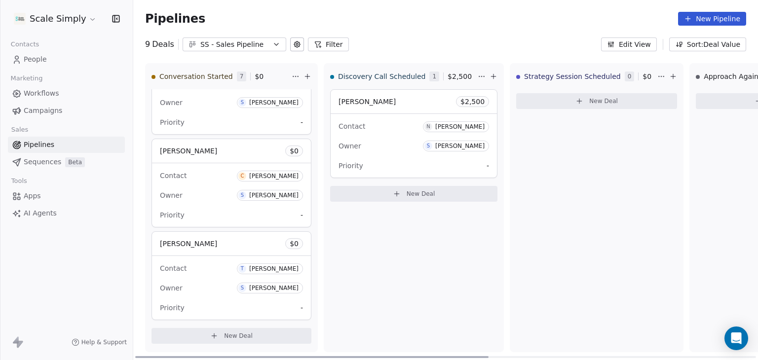
click at [235, 335] on span "New Deal" at bounding box center [238, 336] width 29 height 8
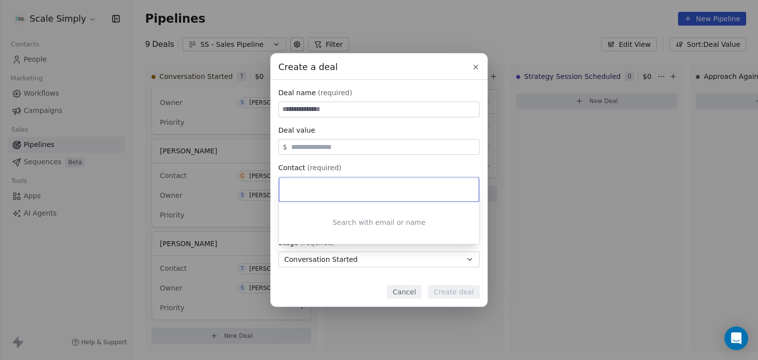
click at [404, 294] on div "Create a deal Deal name (required) Deal value $ Contact (required) Select conta…" at bounding box center [379, 180] width 758 height 254
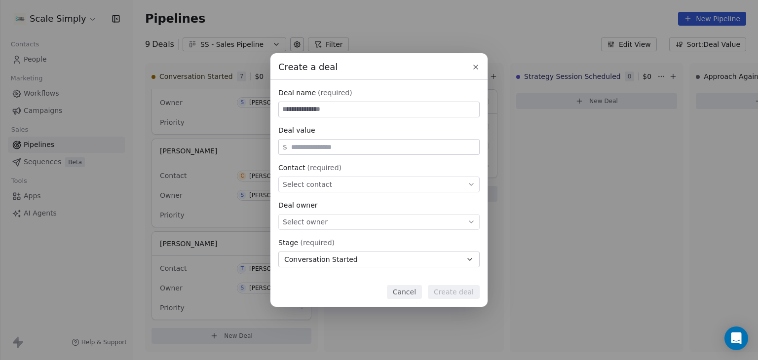
click at [405, 292] on button "Cancel" at bounding box center [404, 292] width 35 height 14
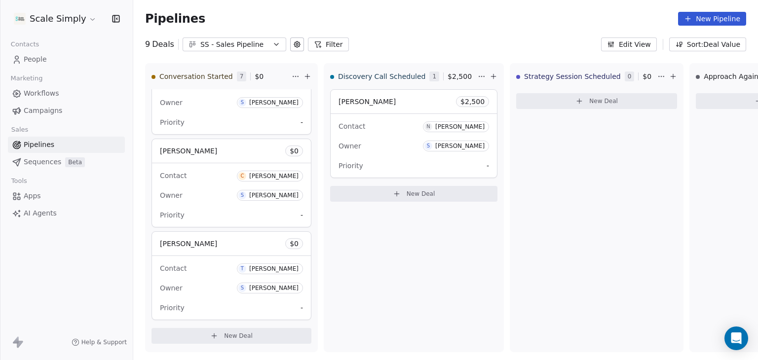
click at [48, 60] on link "People" at bounding box center [66, 59] width 117 height 16
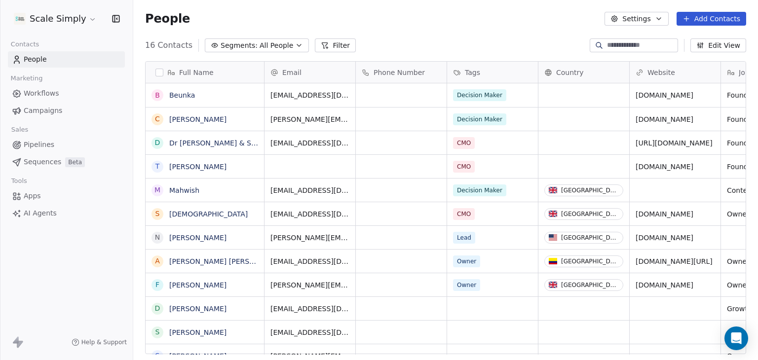
scroll to position [309, 617]
click at [37, 145] on span "Pipelines" at bounding box center [39, 145] width 31 height 10
click at [36, 145] on span "Pipelines" at bounding box center [39, 145] width 31 height 10
click at [37, 143] on span "Pipelines" at bounding box center [39, 145] width 31 height 10
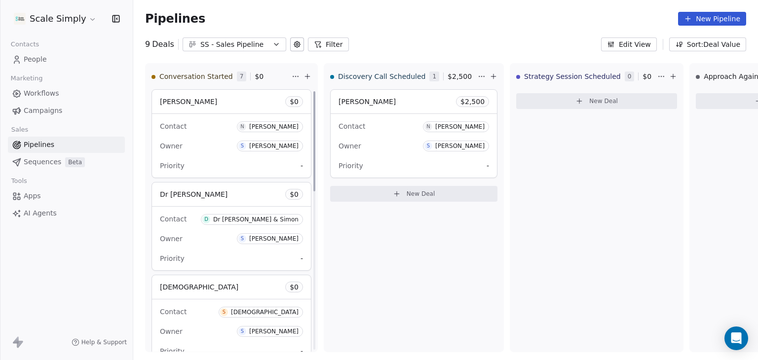
click at [43, 61] on span "People" at bounding box center [35, 59] width 23 height 10
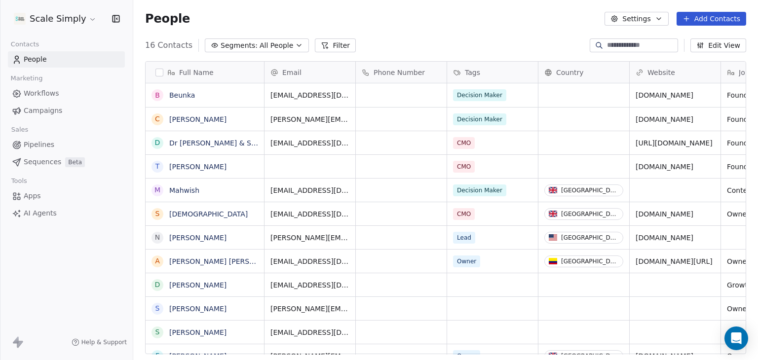
scroll to position [309, 617]
